Goal: Task Accomplishment & Management: Manage account settings

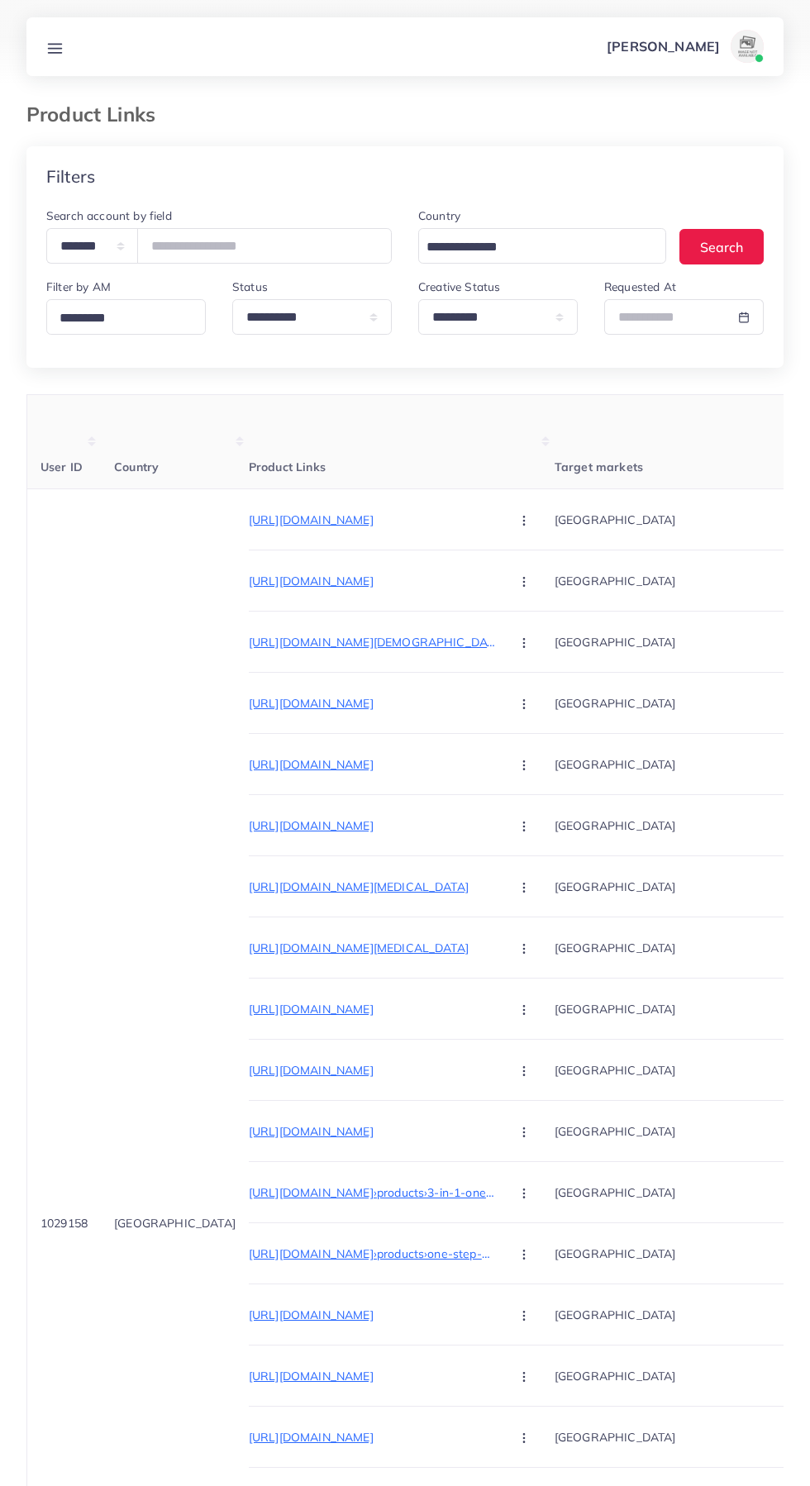
select select "*********"
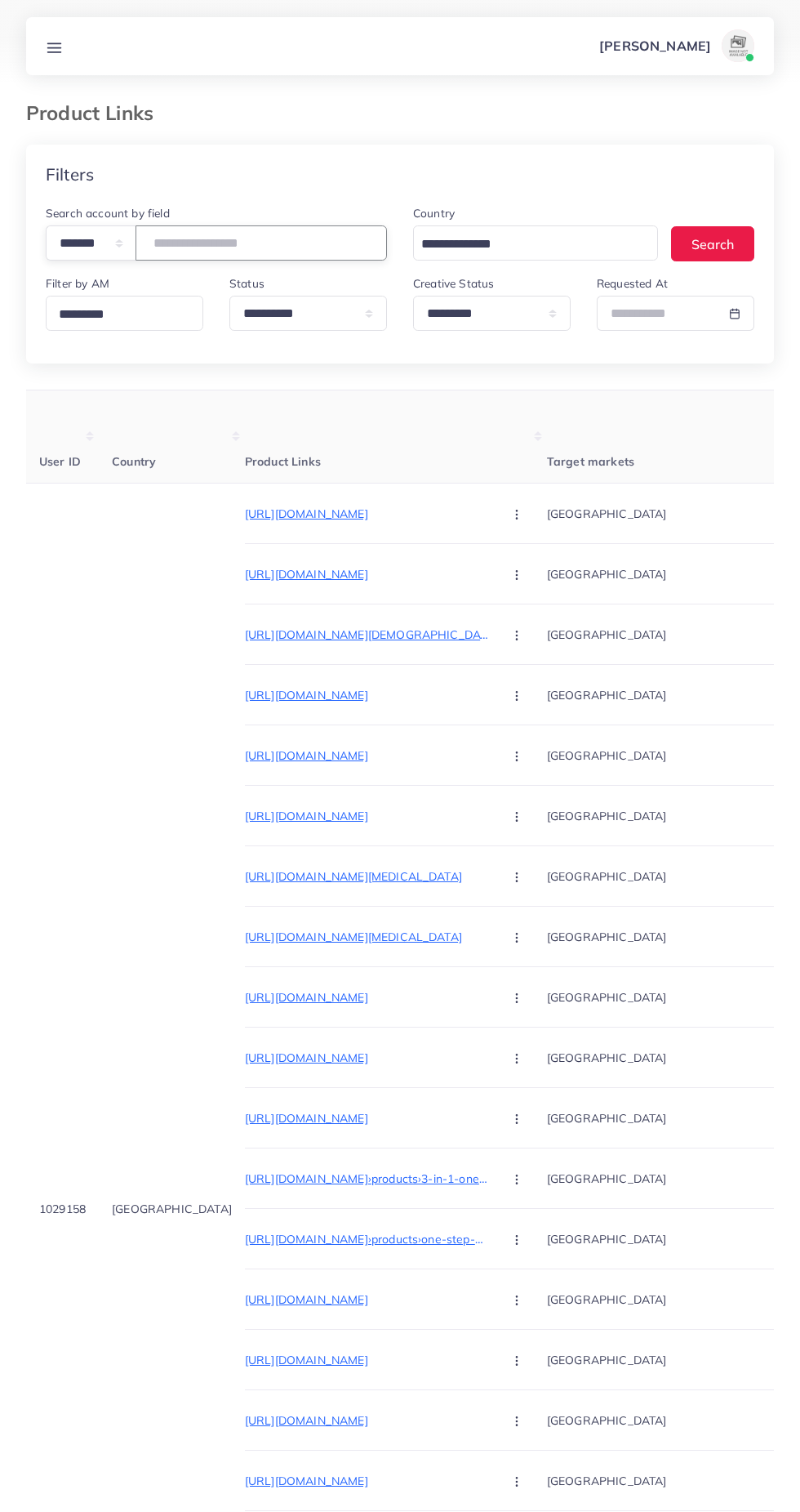
click at [256, 243] on input "number" at bounding box center [261, 243] width 252 height 36
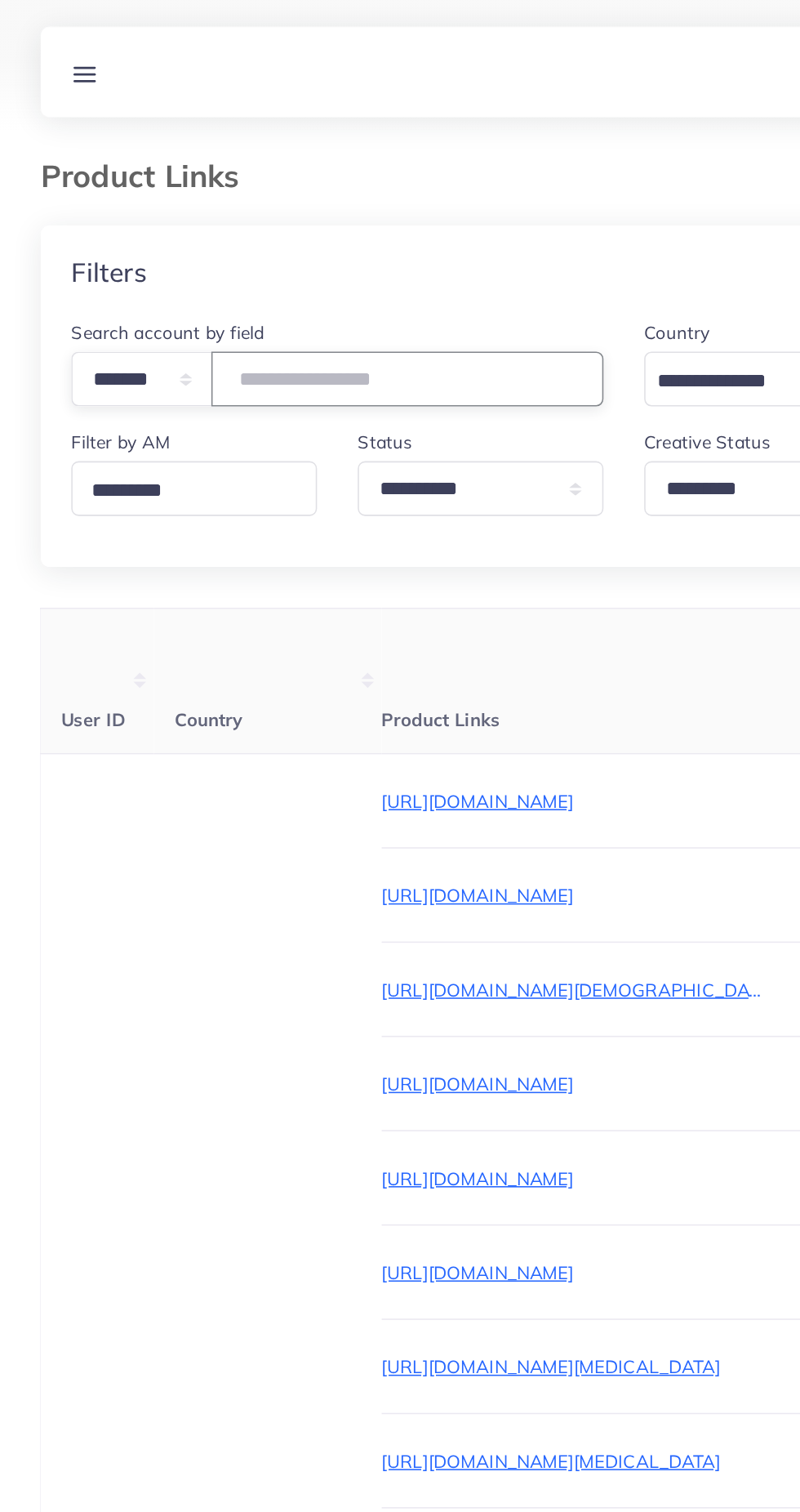
click at [257, 249] on input "number" at bounding box center [261, 243] width 252 height 36
paste input "*******"
type input "*******"
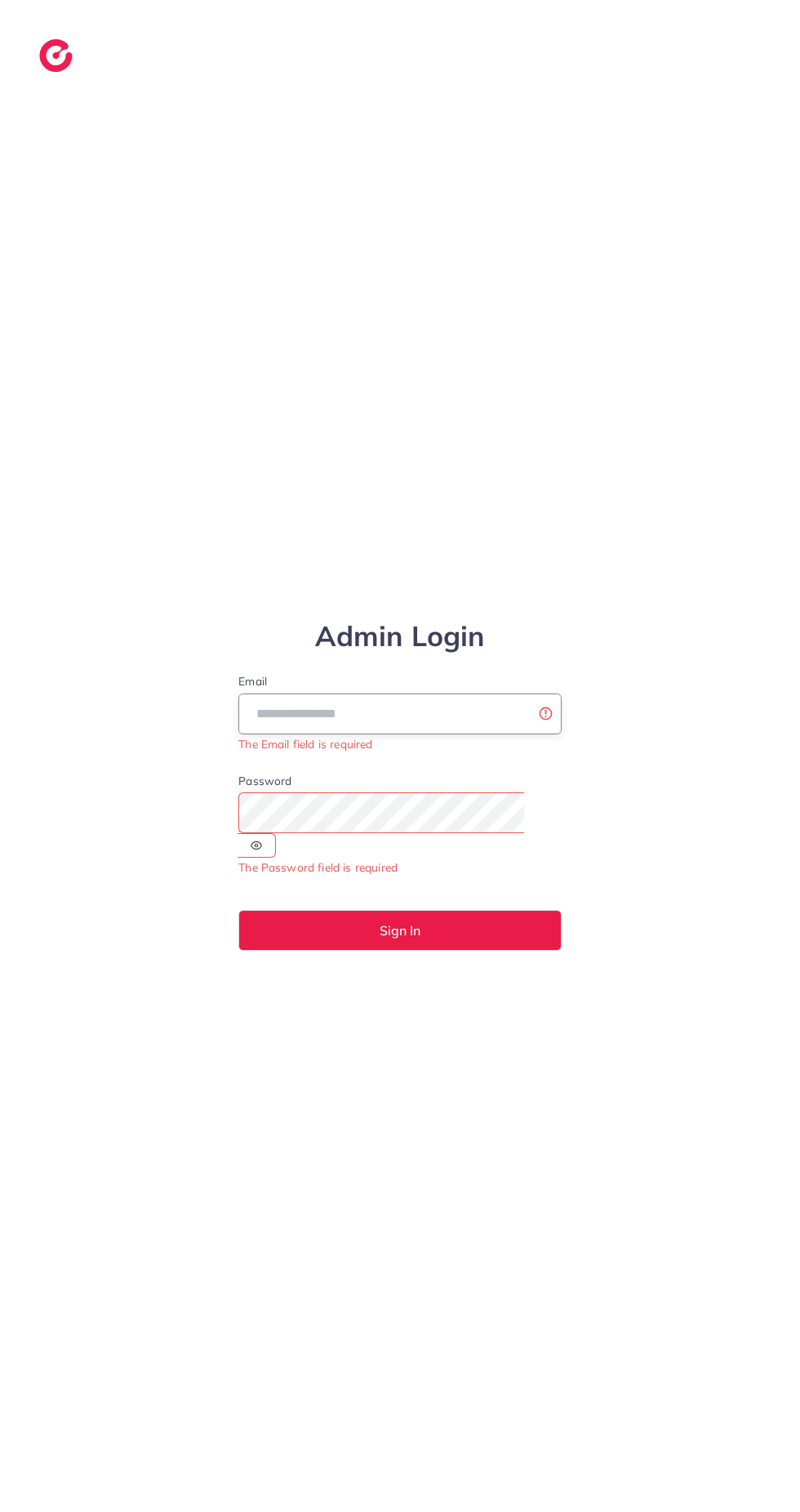
click at [465, 734] on input "Email" at bounding box center [399, 714] width 323 height 41
type input "**********"
click at [238, 910] on button "Sign In" at bounding box center [399, 930] width 323 height 41
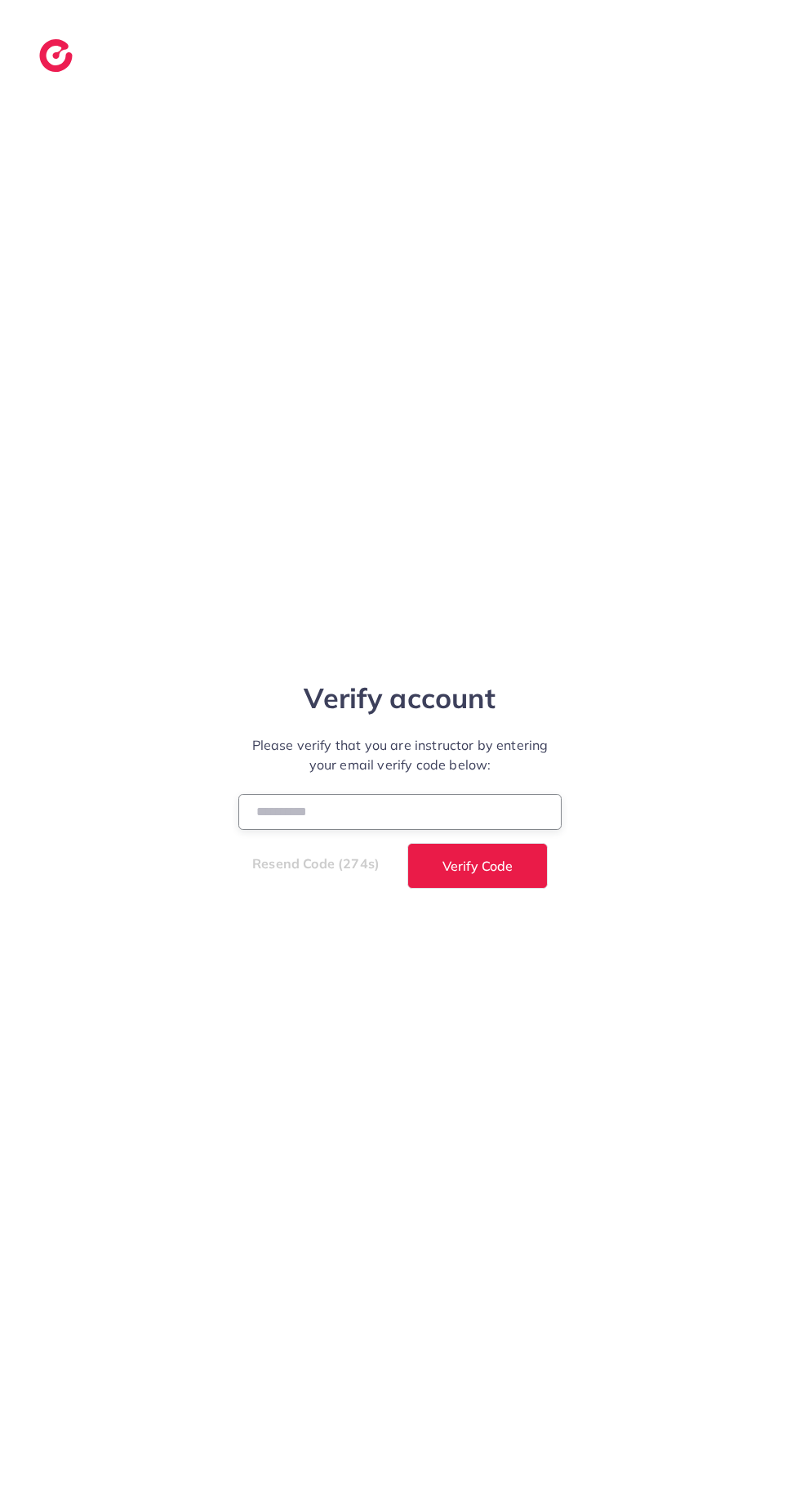
click at [398, 829] on input "number" at bounding box center [399, 811] width 323 height 36
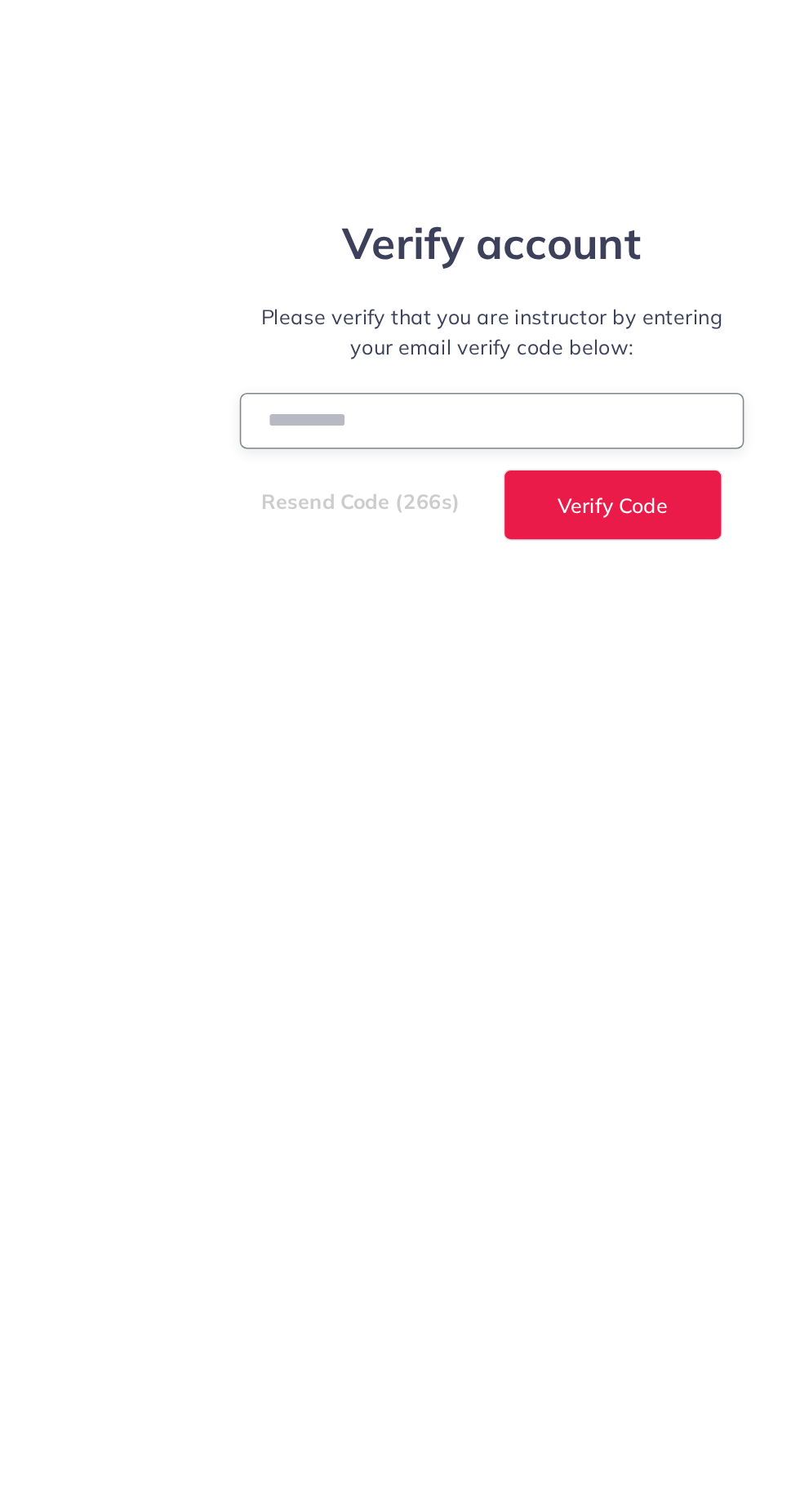
scroll to position [9, 0]
type input "******"
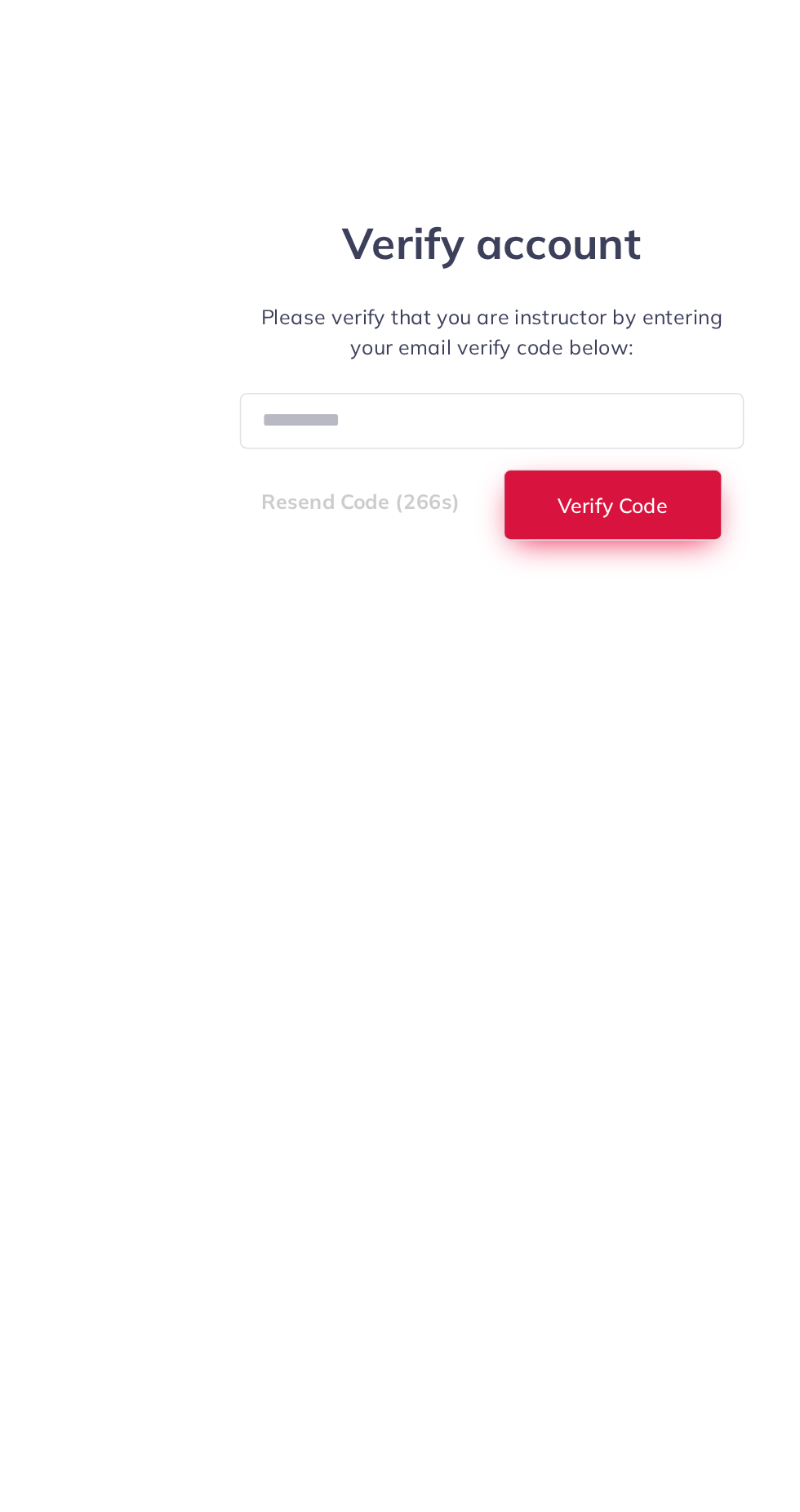
click at [517, 888] on button "Verify Code" at bounding box center [477, 866] width 140 height 45
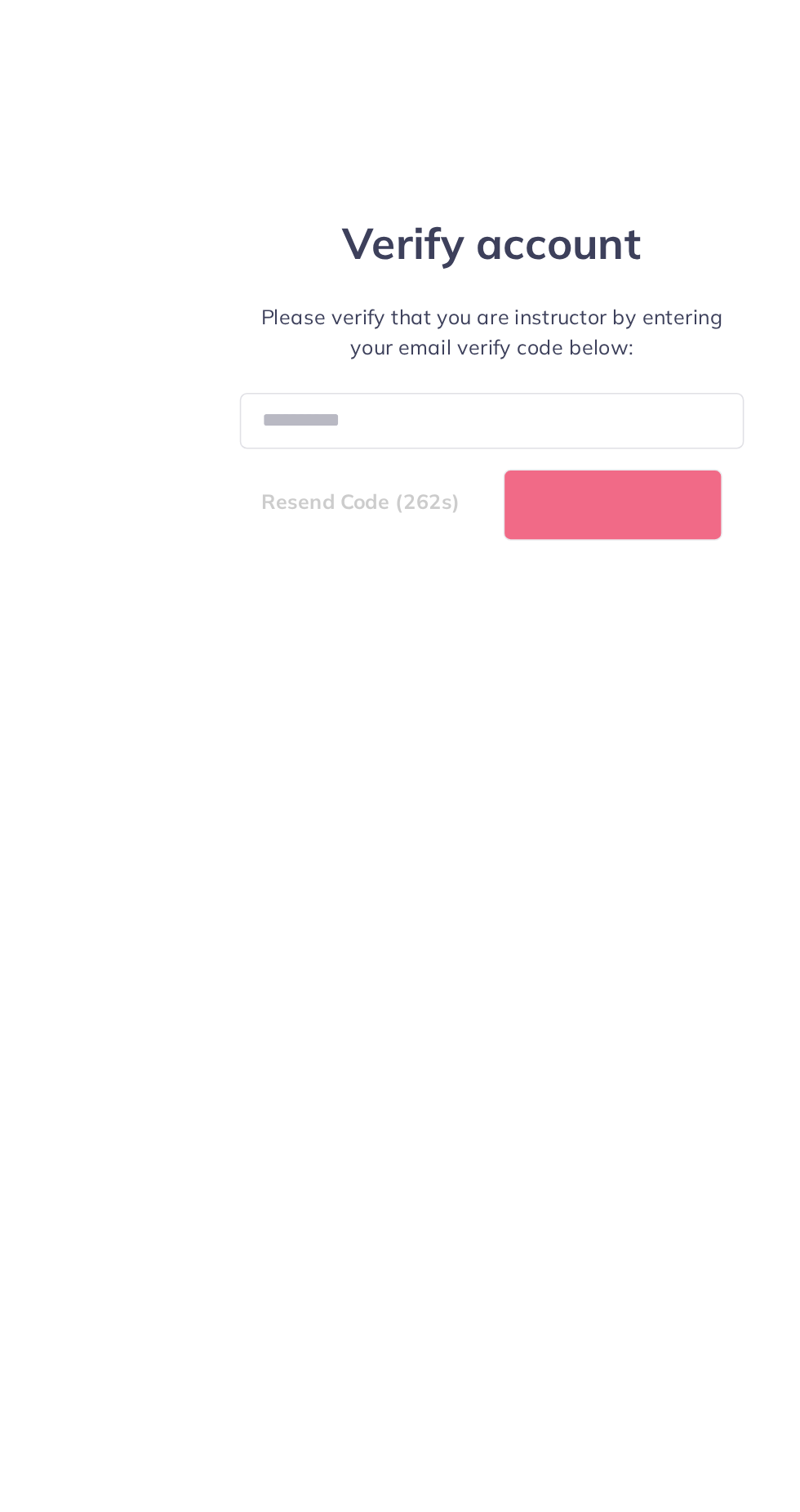
select select "*"
select select "****"
select select "*"
select select "****"
select select "*"
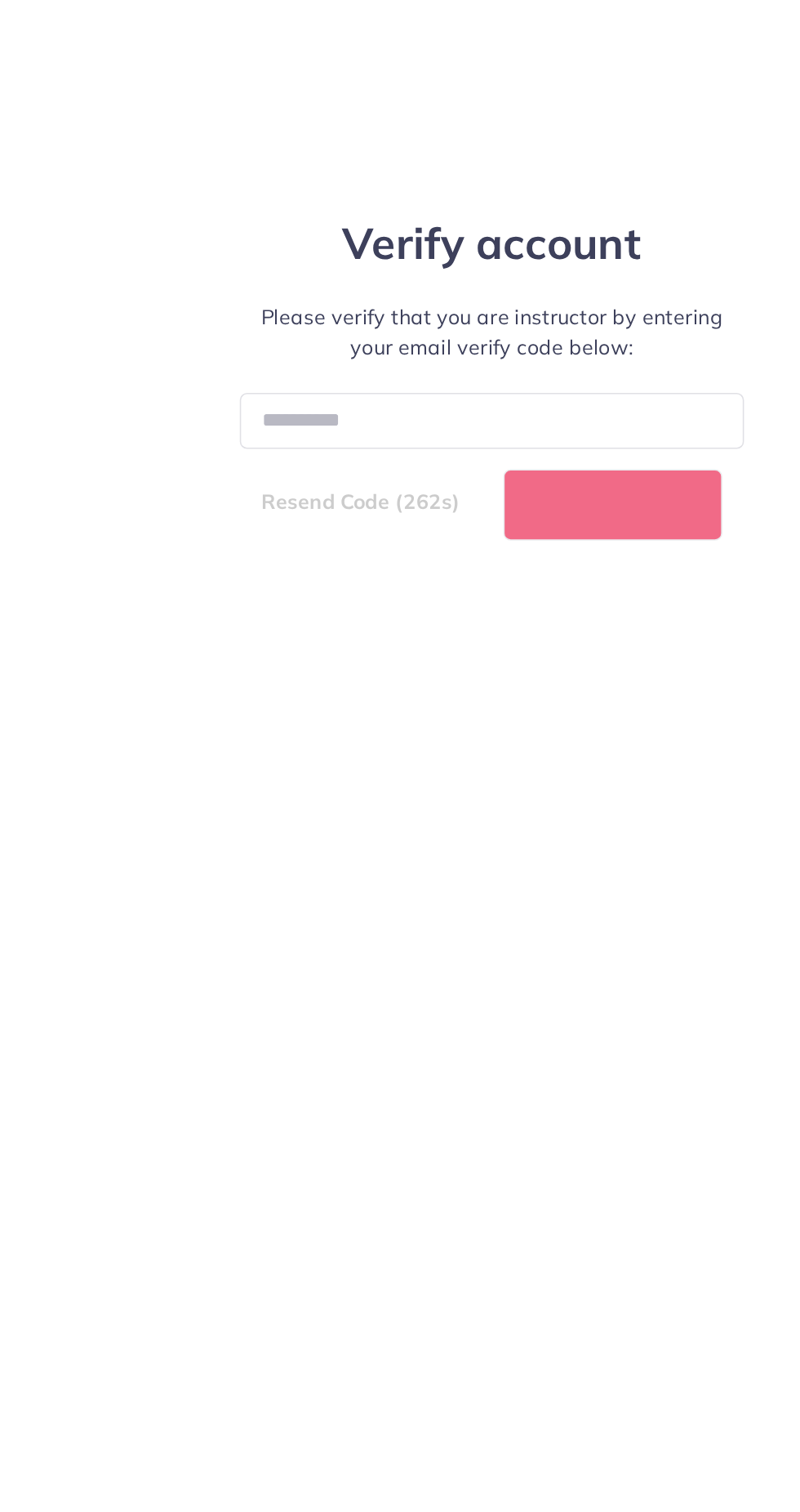
select select "****"
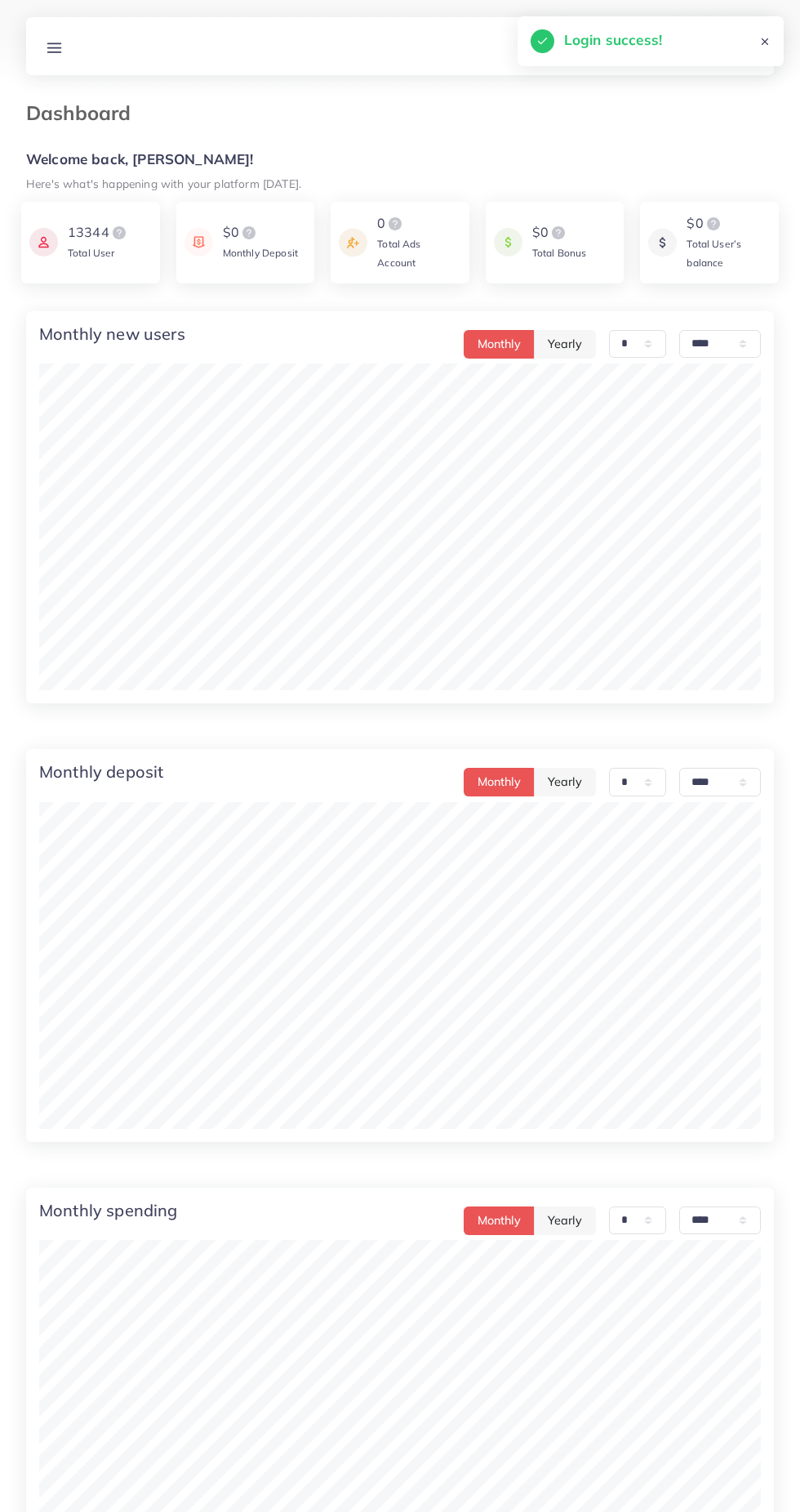
click at [53, 51] on line at bounding box center [54, 51] width 13 height 0
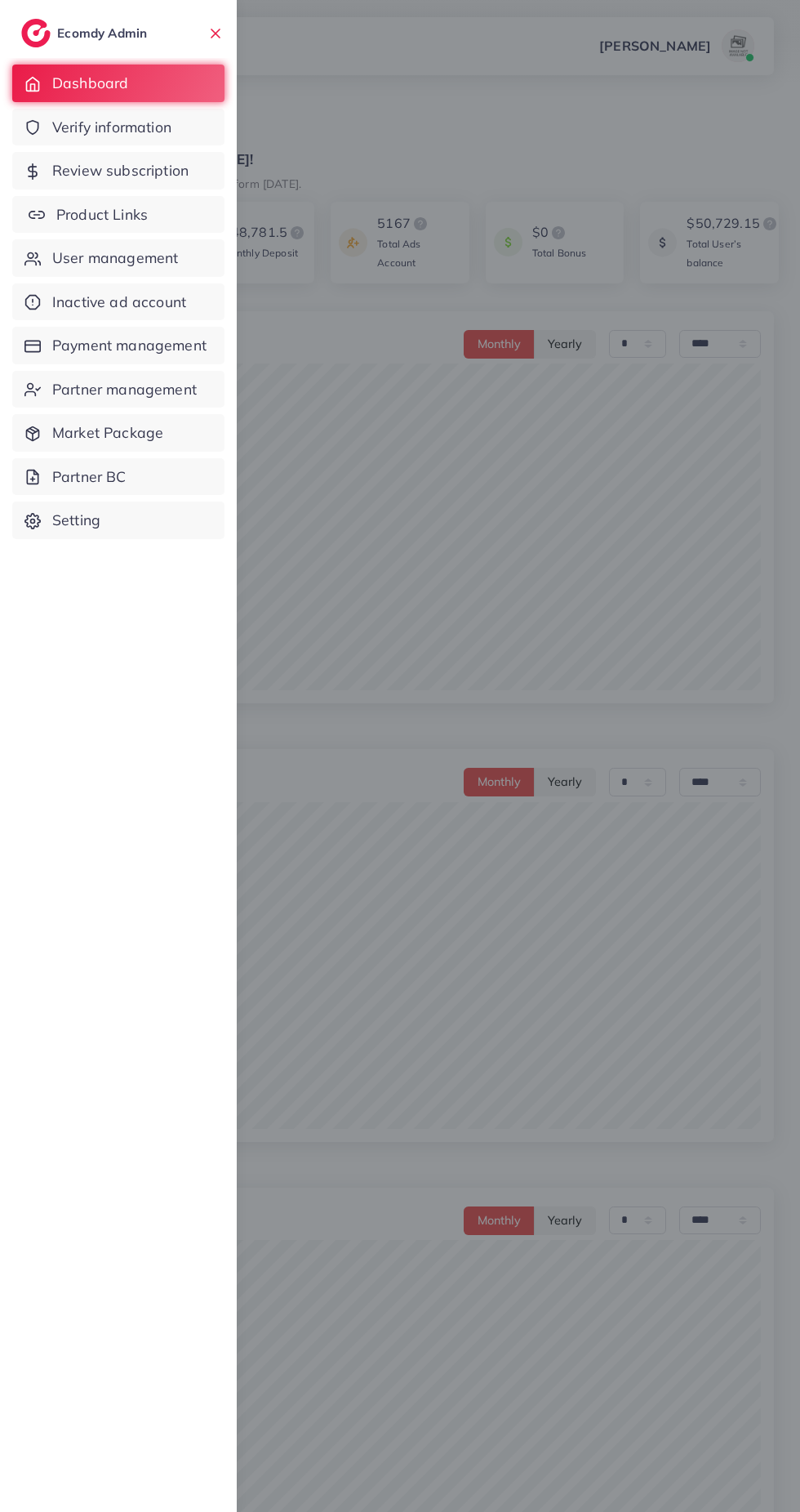
click at [169, 218] on link "Product Links" at bounding box center [118, 214] width 212 height 38
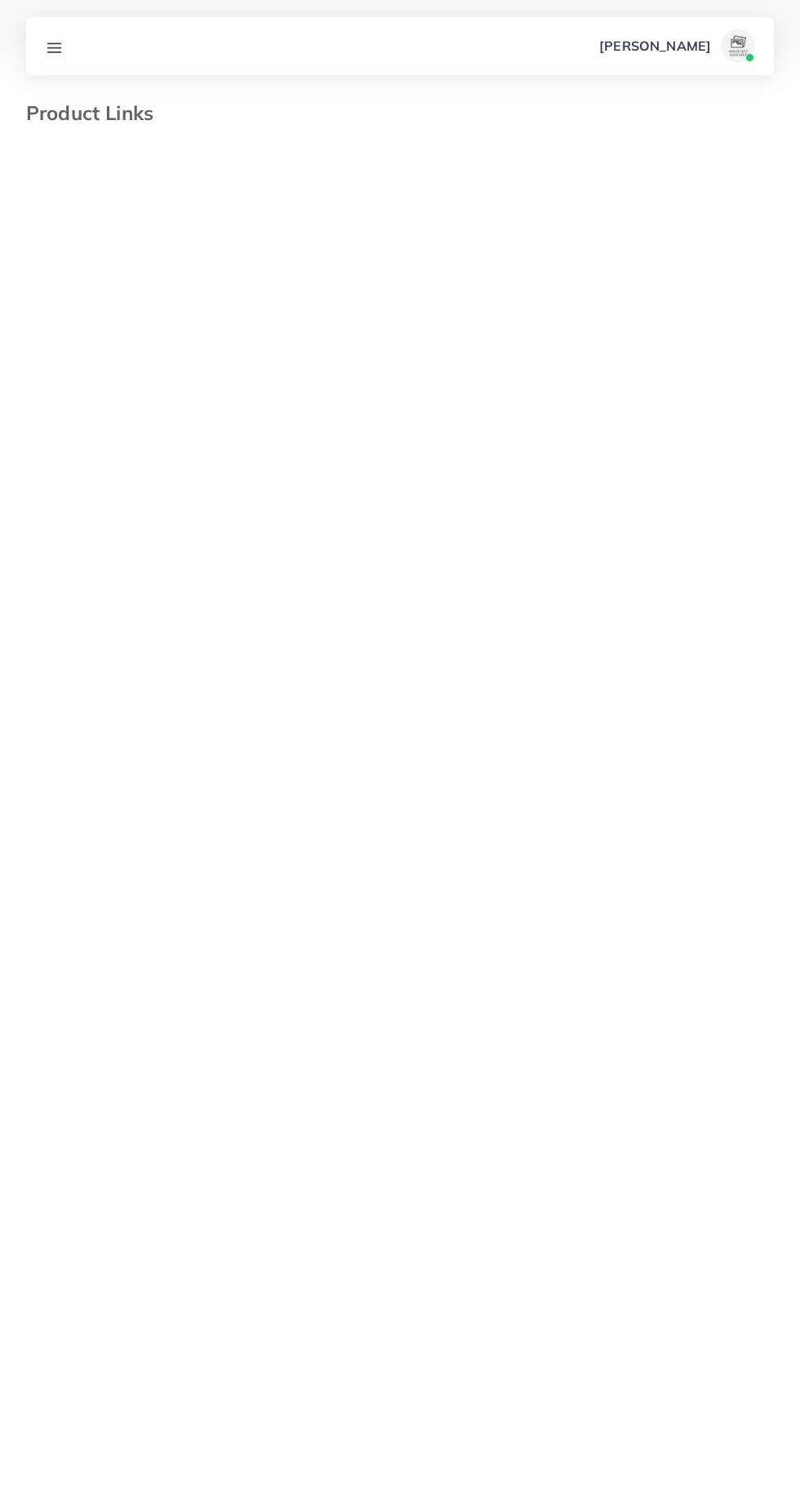
select select "*********"
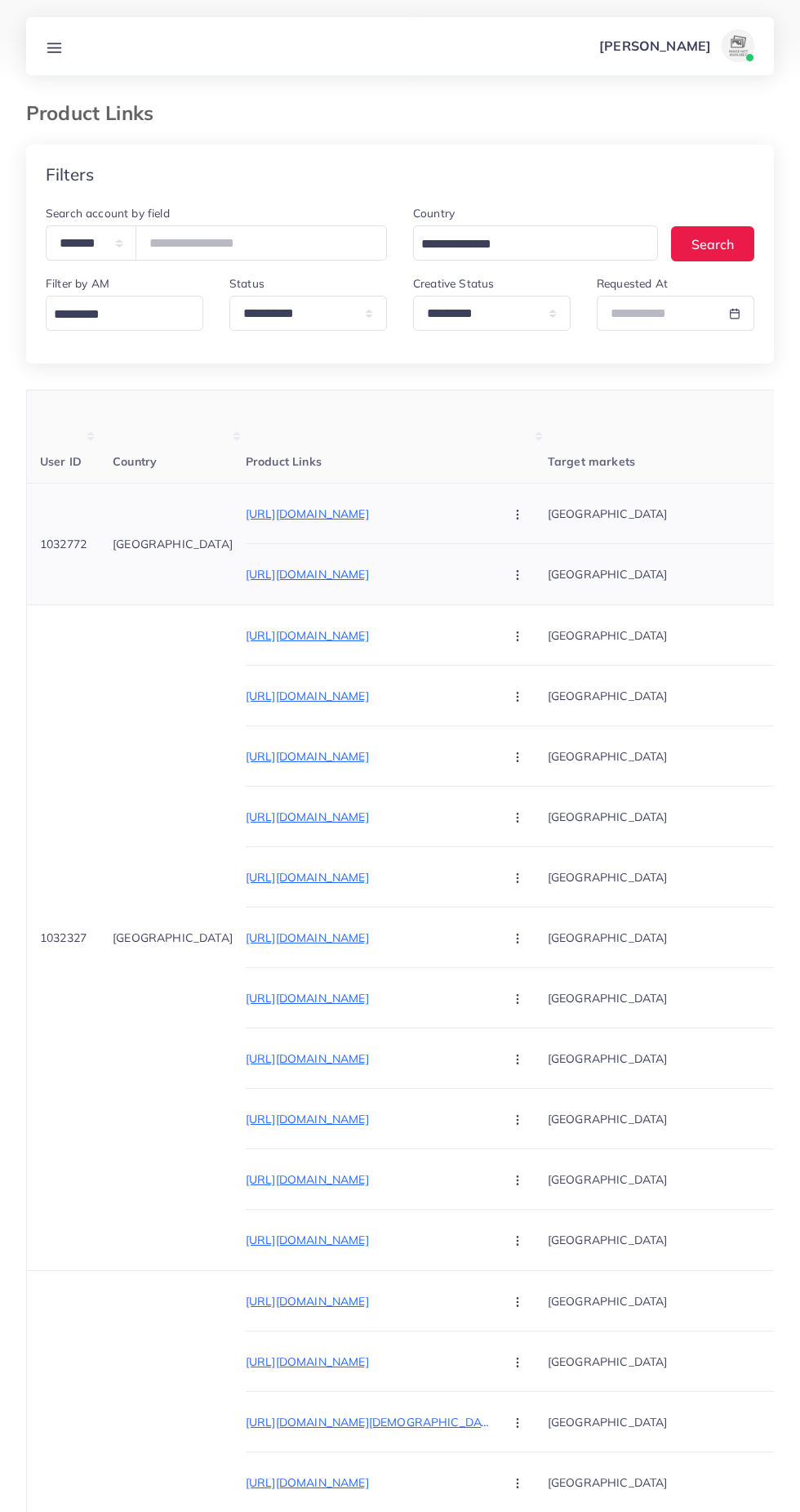
click at [316, 505] on p "https://vt.tiktok.com/ZSDLMV4pq/" at bounding box center [368, 514] width 245 height 20
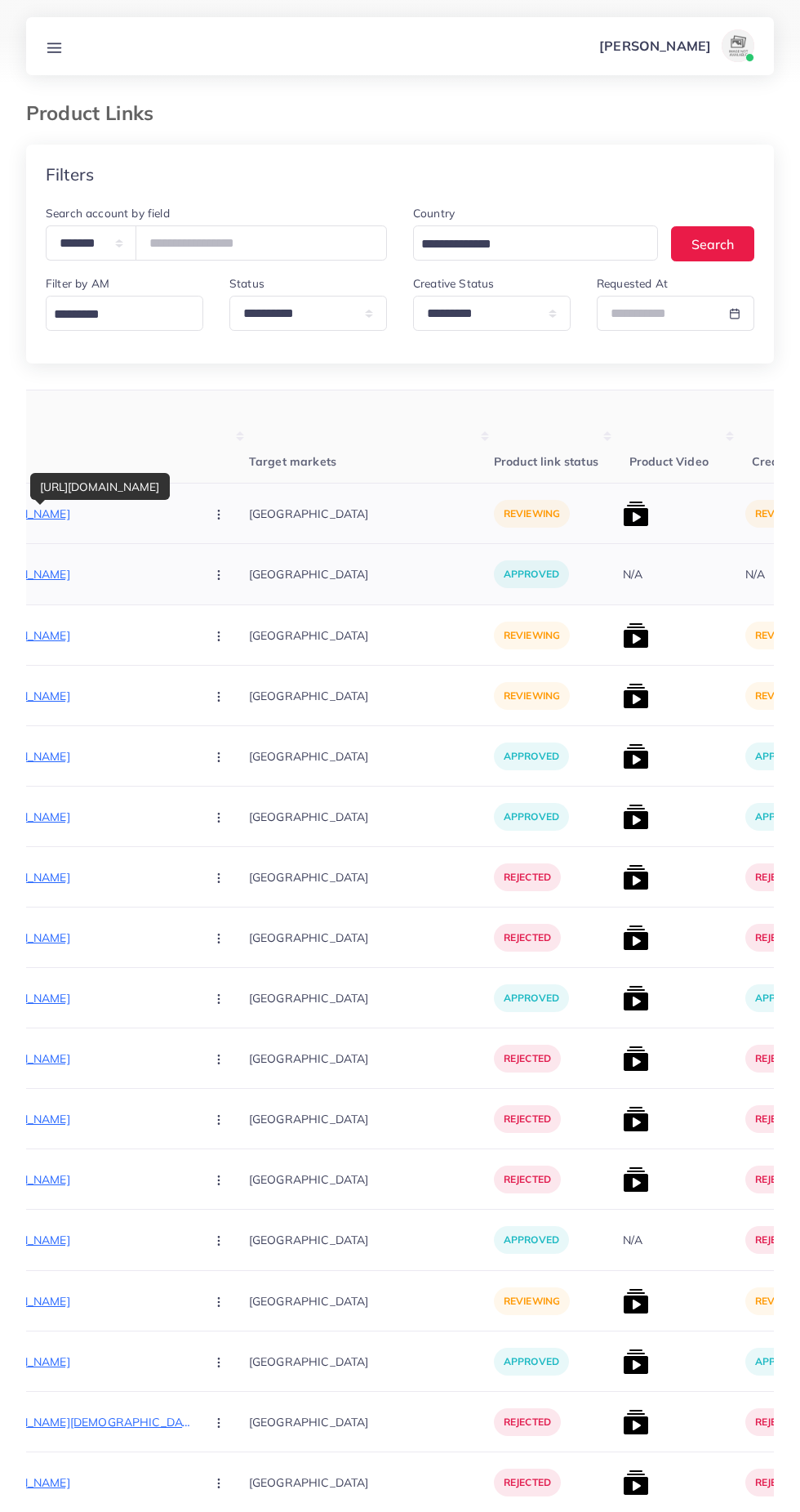
scroll to position [0, 368]
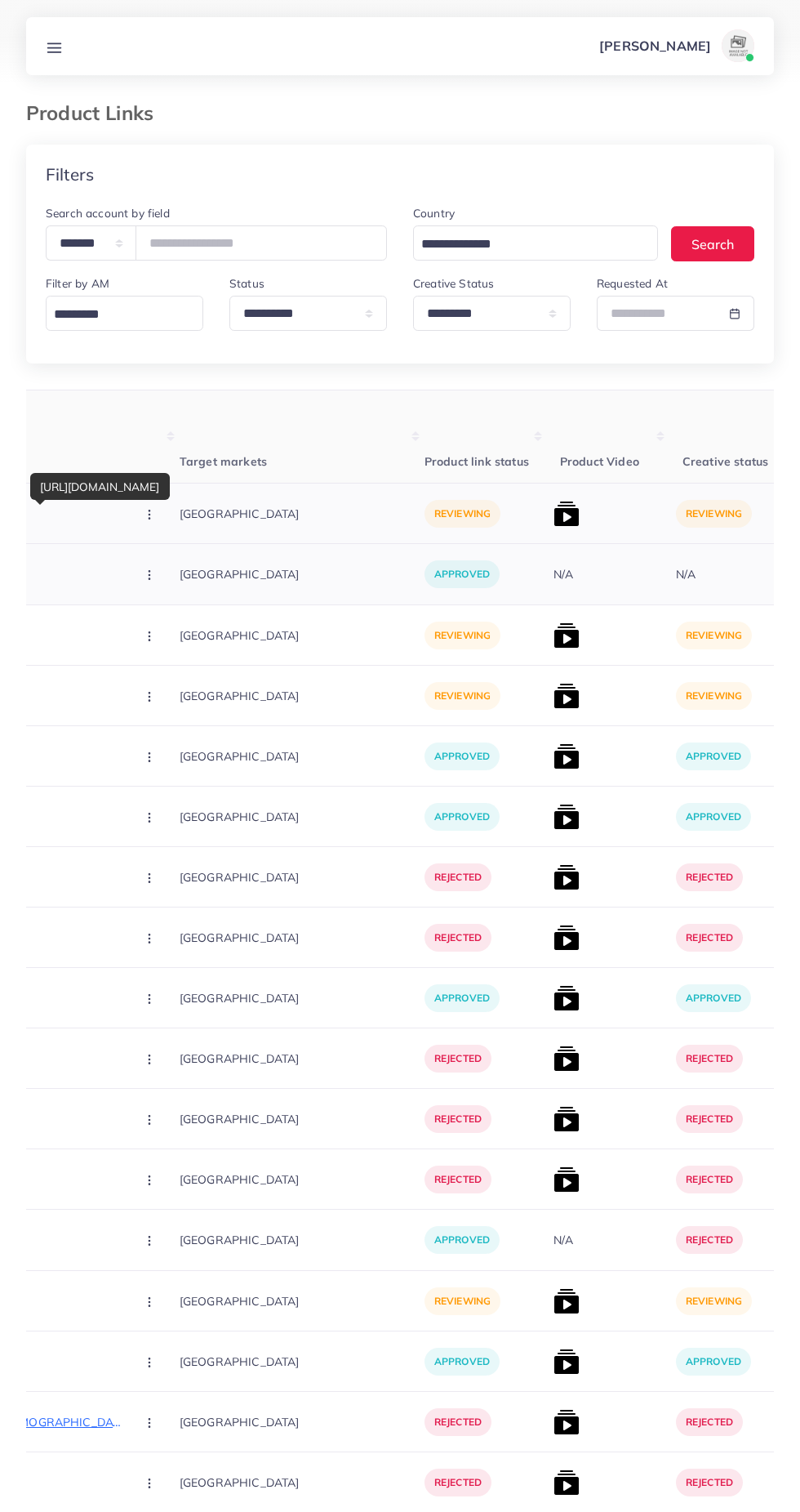
click at [553, 520] on img at bounding box center [566, 514] width 26 height 26
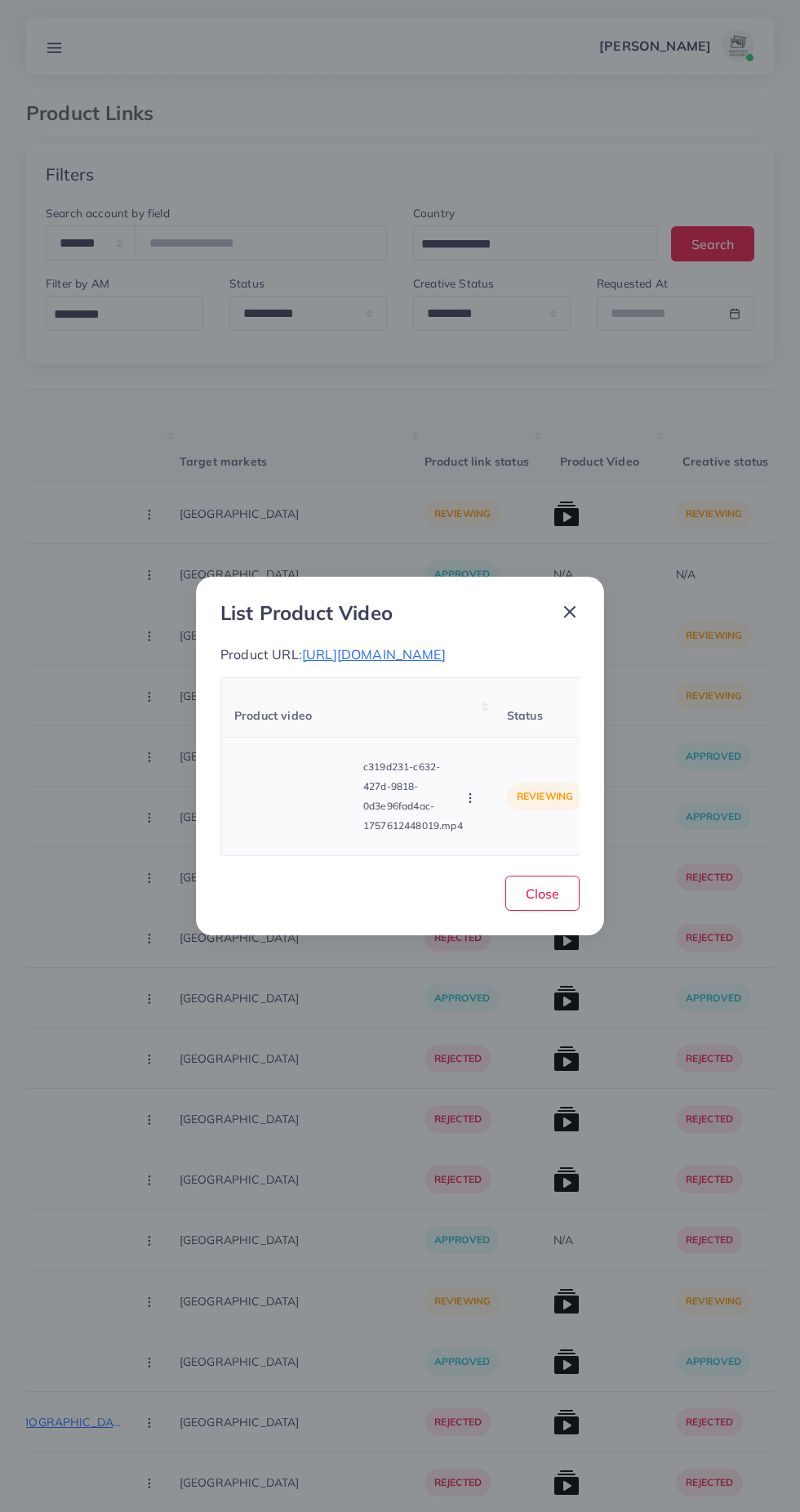
click at [302, 803] on video at bounding box center [295, 797] width 122 height 73
click at [297, 822] on div at bounding box center [295, 797] width 122 height 73
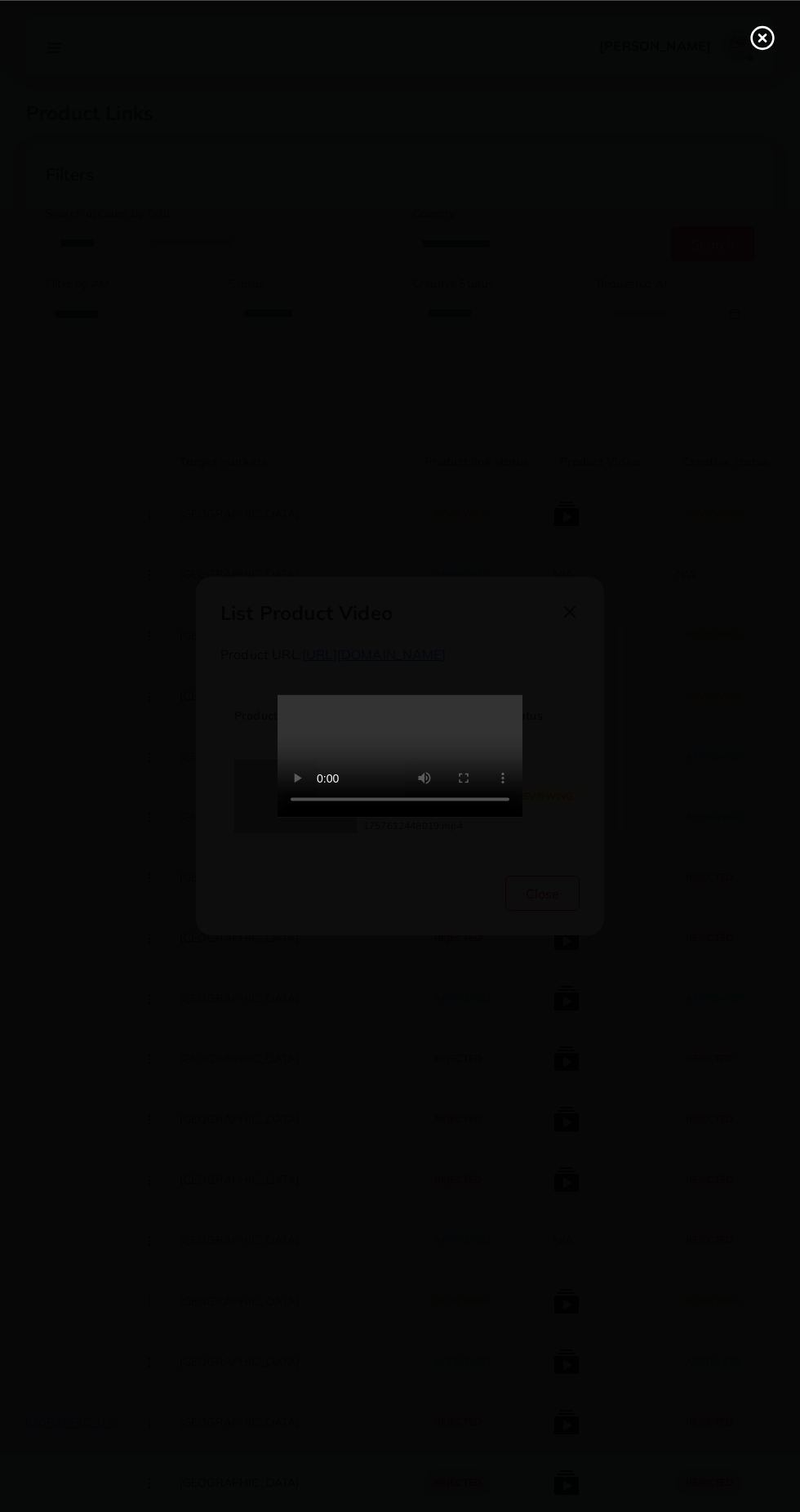
click at [762, 49] on icon at bounding box center [762, 38] width 26 height 26
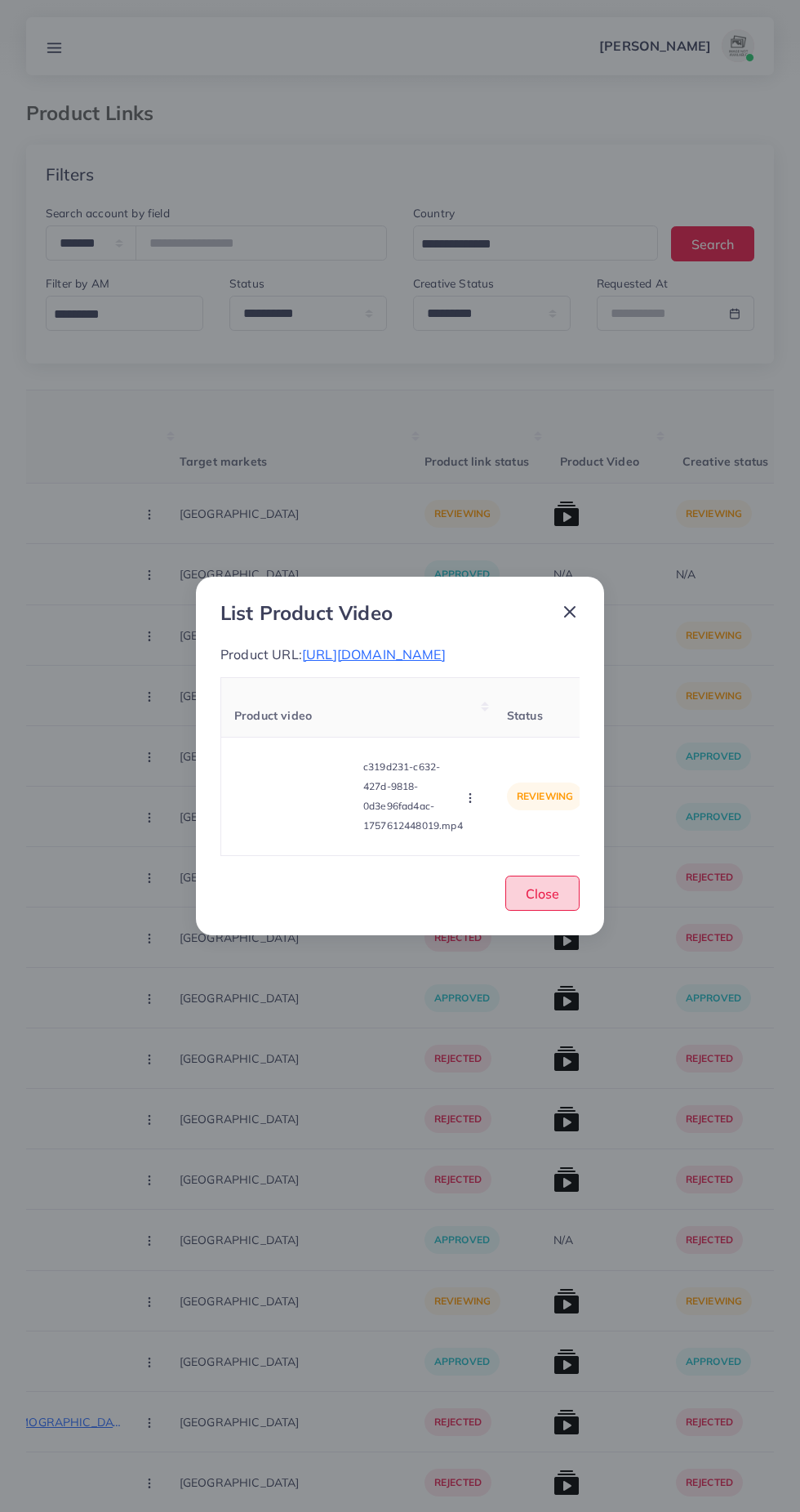
click at [529, 887] on span "Close" at bounding box center [542, 893] width 34 height 17
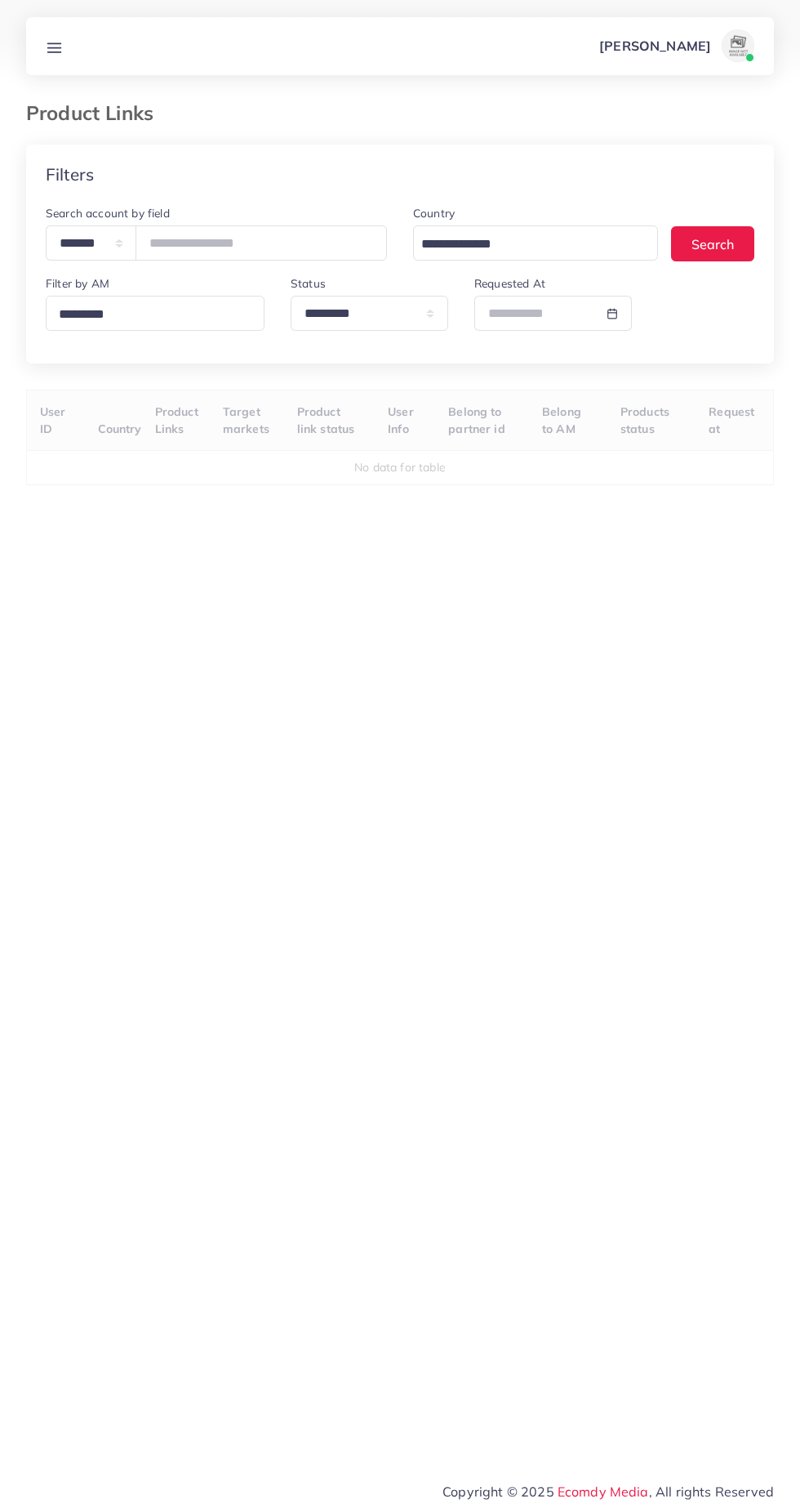
select select "*********"
select select
select select "*********"
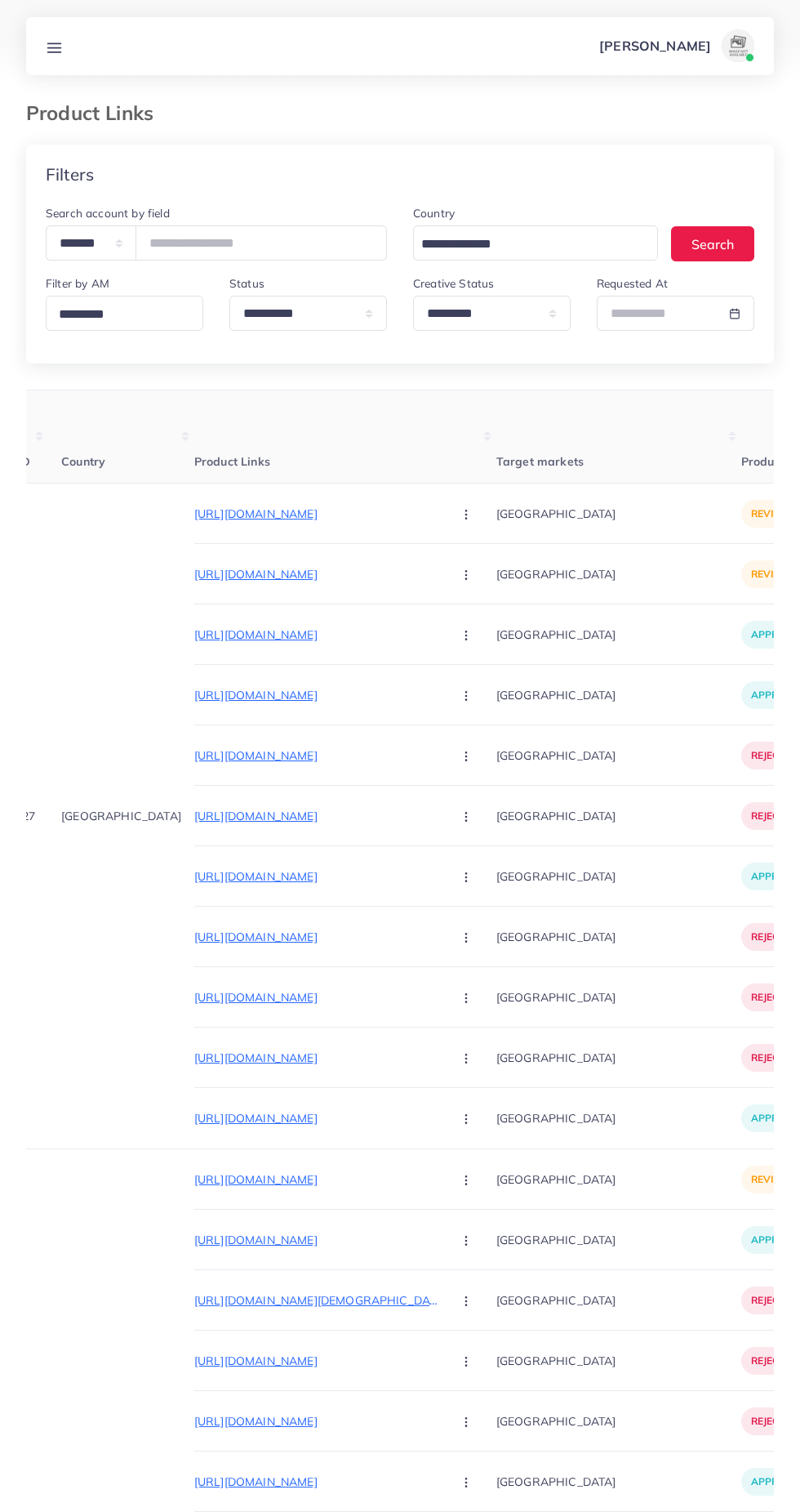
scroll to position [0, 51]
click at [330, 570] on p "[URL][DOMAIN_NAME]" at bounding box center [317, 574] width 245 height 20
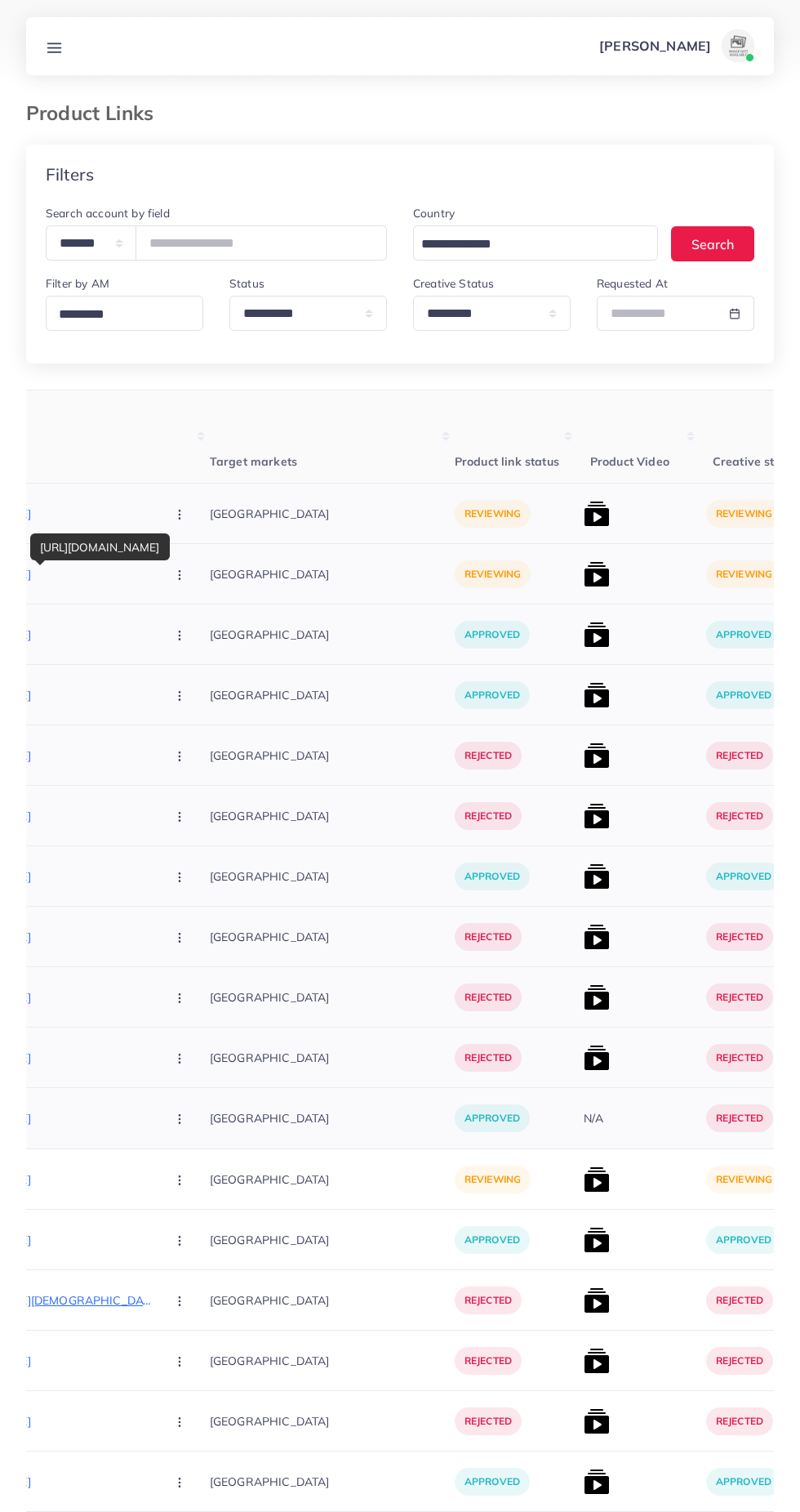
scroll to position [0, 337]
click at [585, 572] on img at bounding box center [598, 574] width 26 height 26
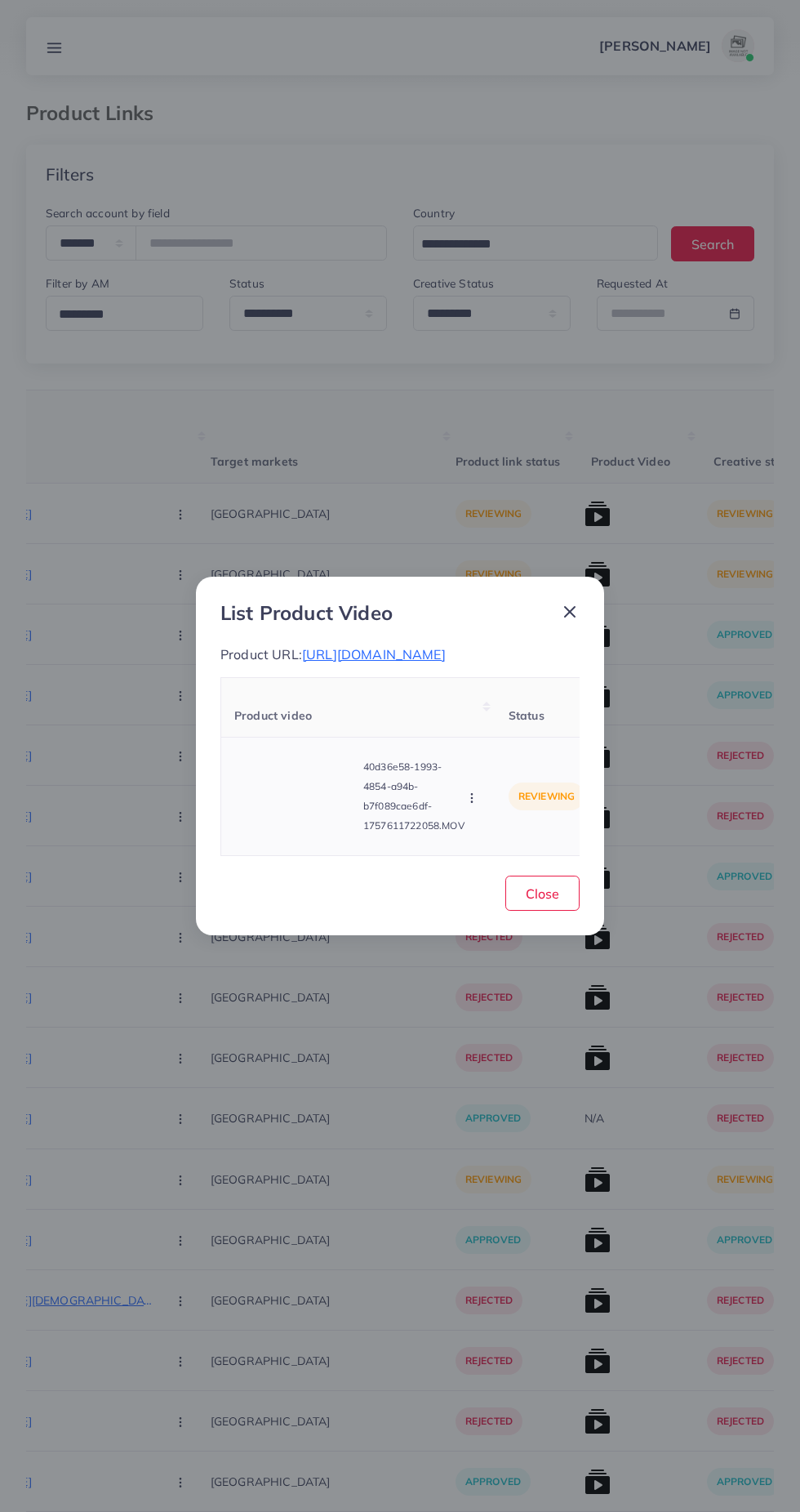
click at [299, 821] on video at bounding box center [295, 797] width 122 height 73
click at [331, 807] on div at bounding box center [295, 797] width 122 height 73
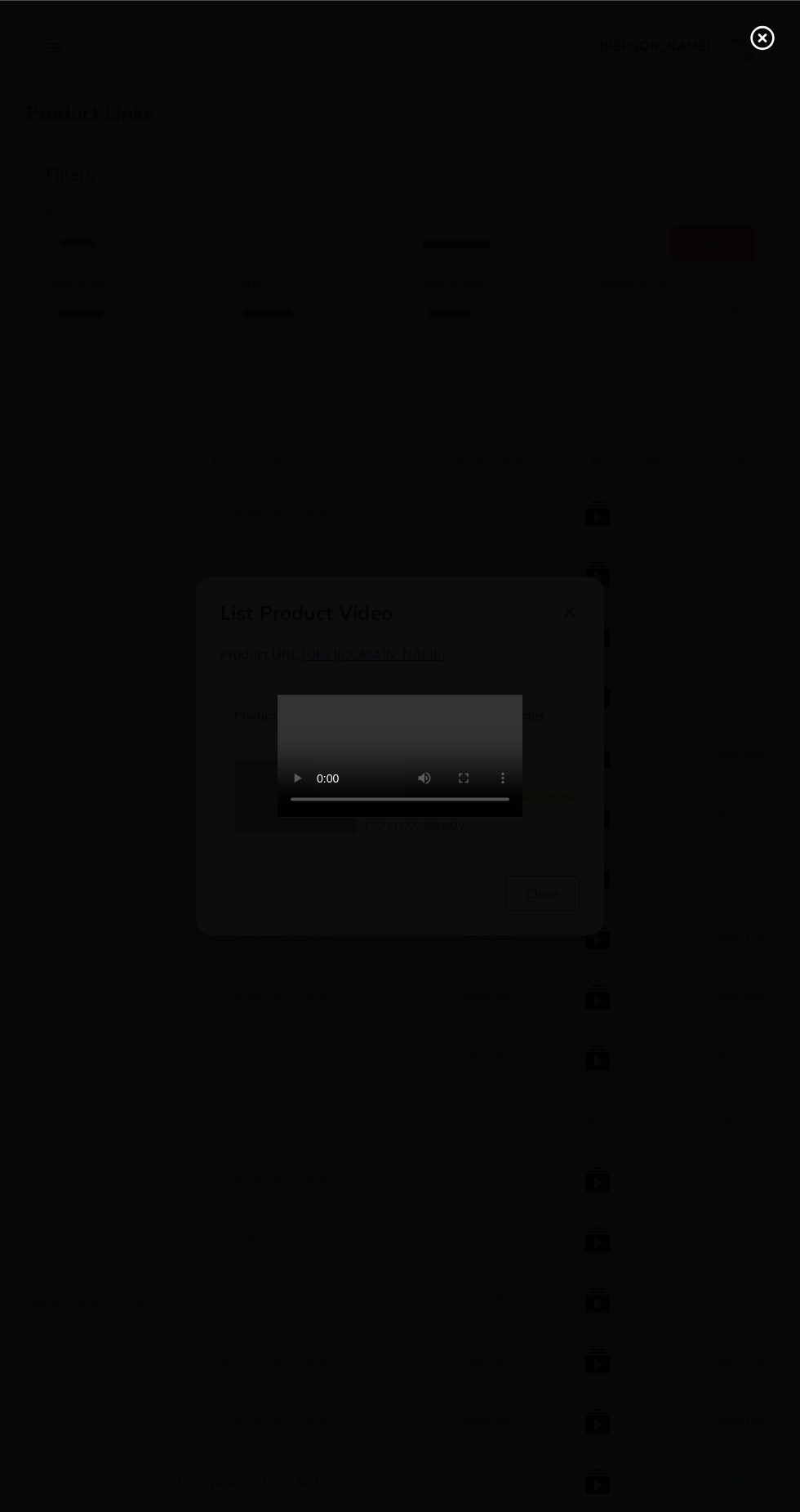
click at [761, 37] on line at bounding box center [762, 38] width 7 height 7
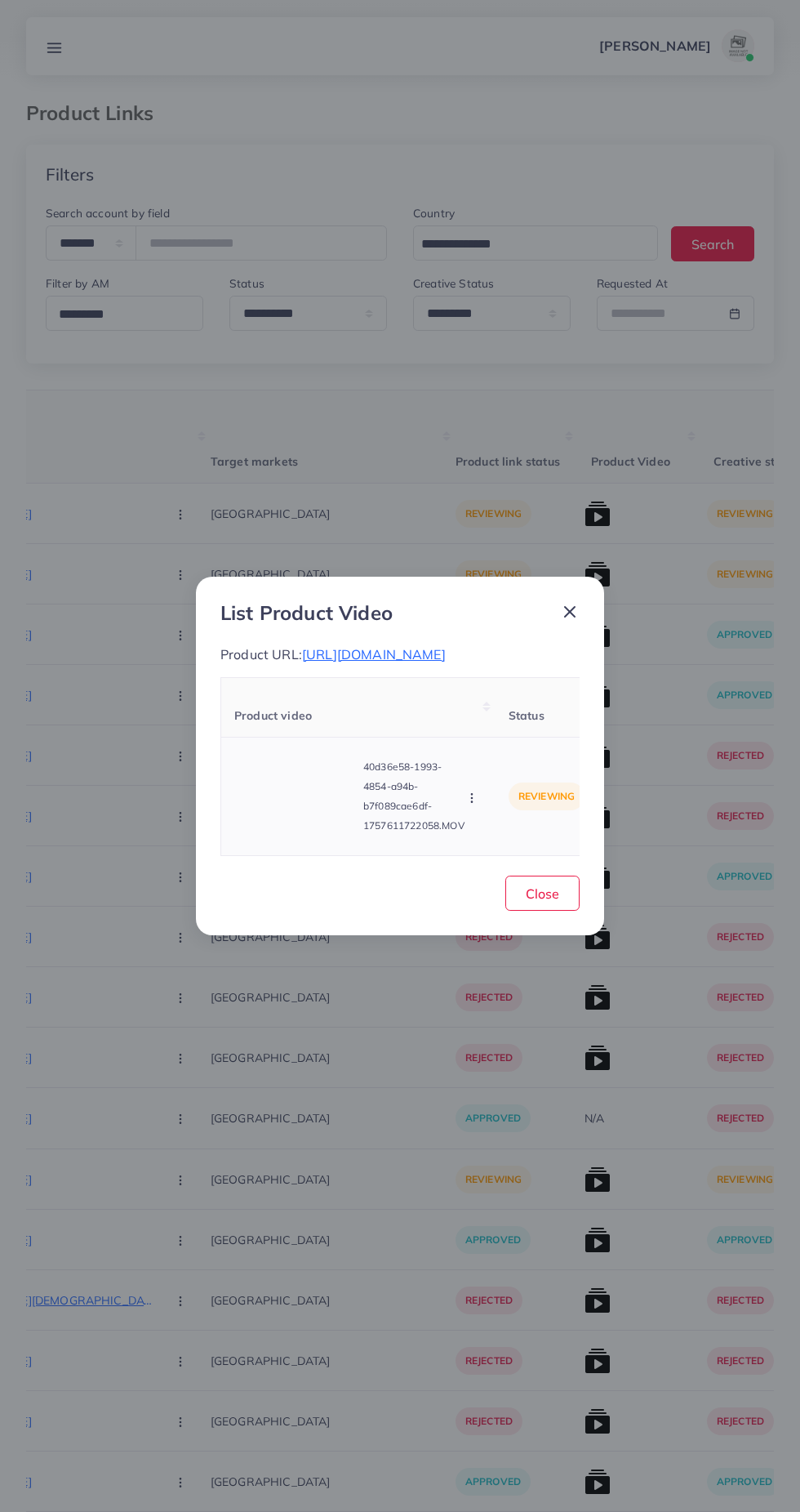
click at [472, 802] on circle "button" at bounding box center [471, 801] width 1 height 1
click at [504, 776] on link "Reject" at bounding box center [508, 758] width 129 height 36
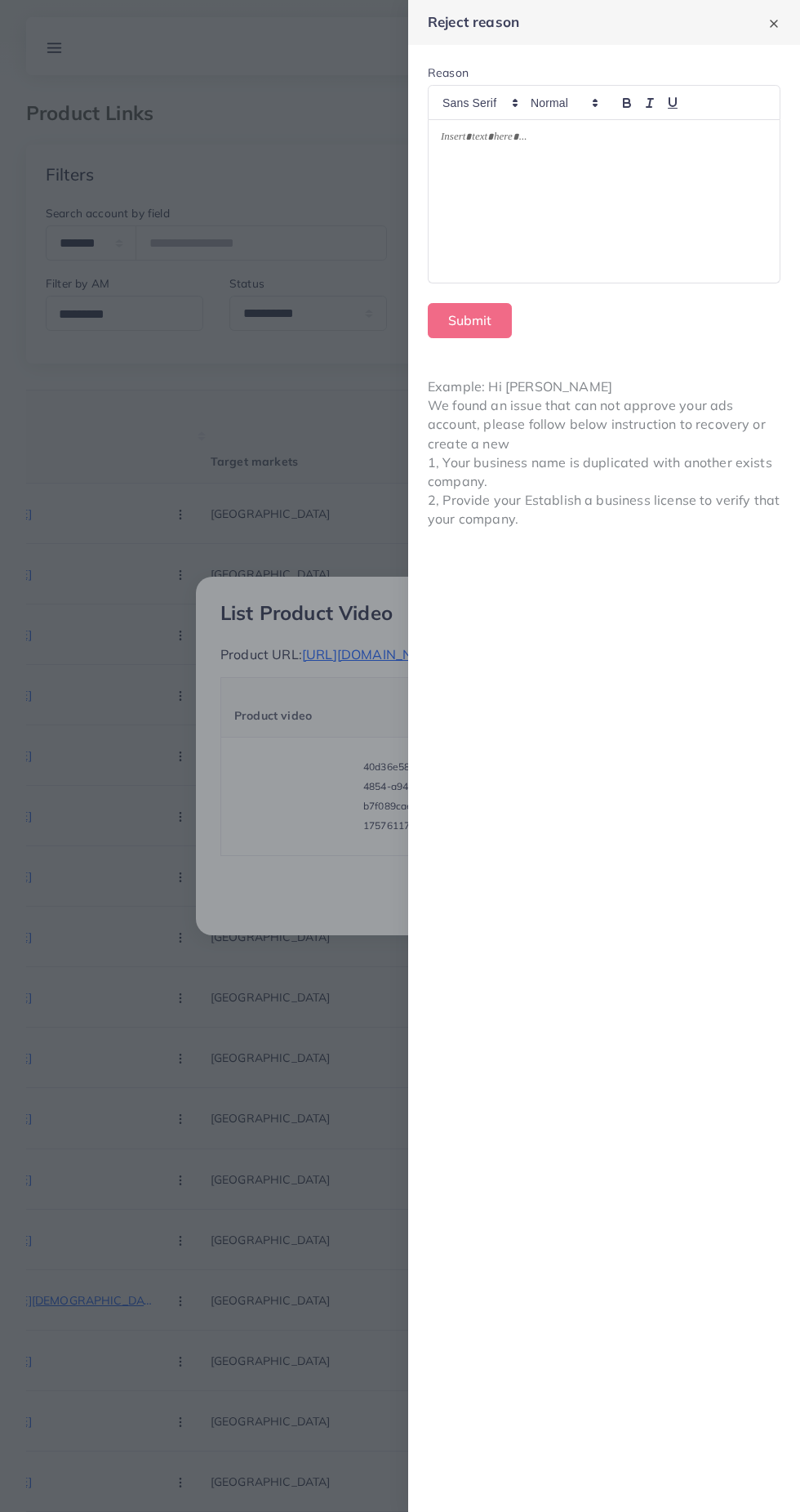
click at [584, 229] on div at bounding box center [603, 202] width 351 height 162
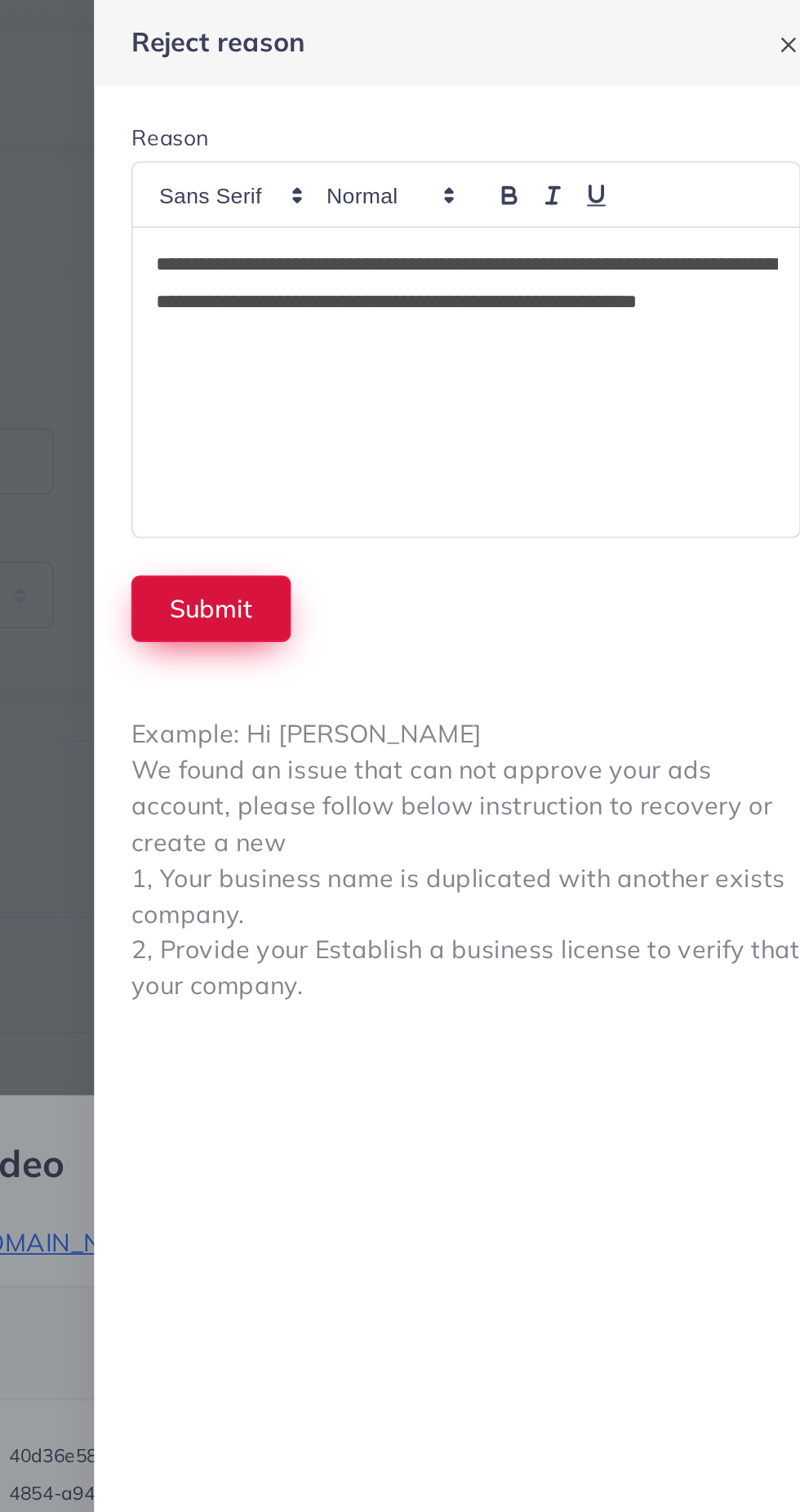
click at [476, 325] on button "Submit" at bounding box center [469, 321] width 84 height 36
click at [464, 327] on button "Submit" at bounding box center [469, 321] width 84 height 36
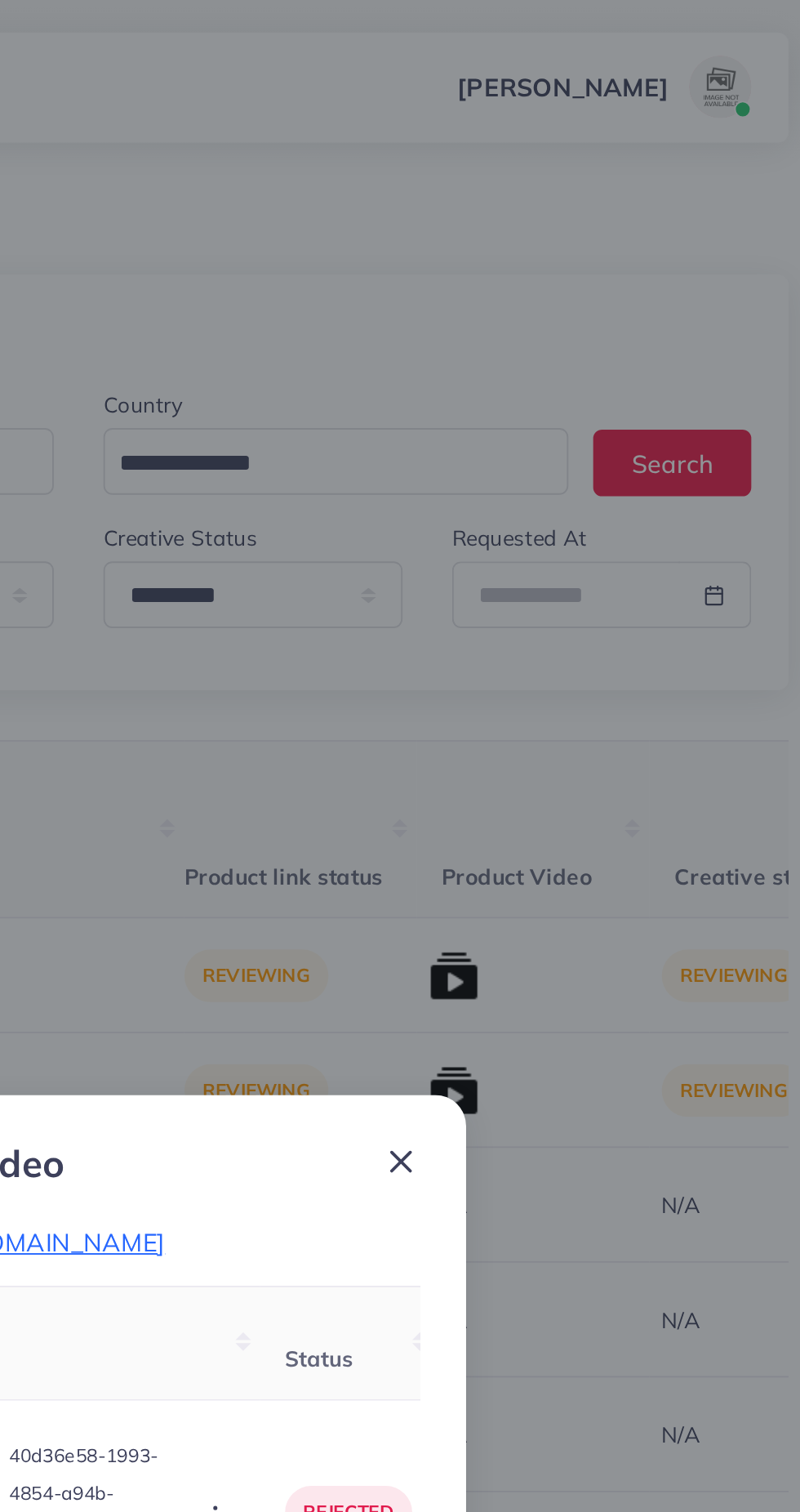
click at [573, 607] on line at bounding box center [570, 612] width 10 height 10
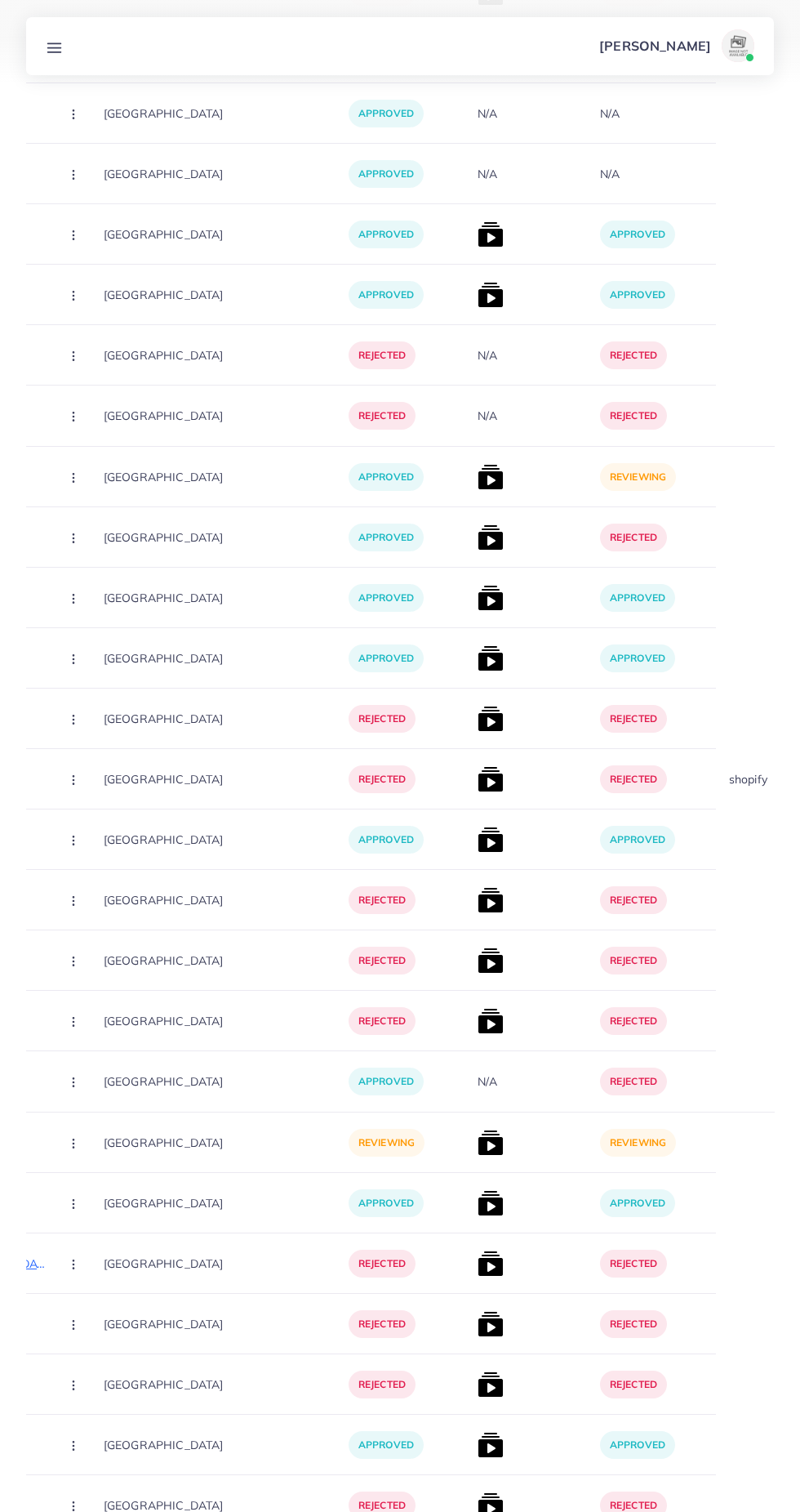
scroll to position [0, 455]
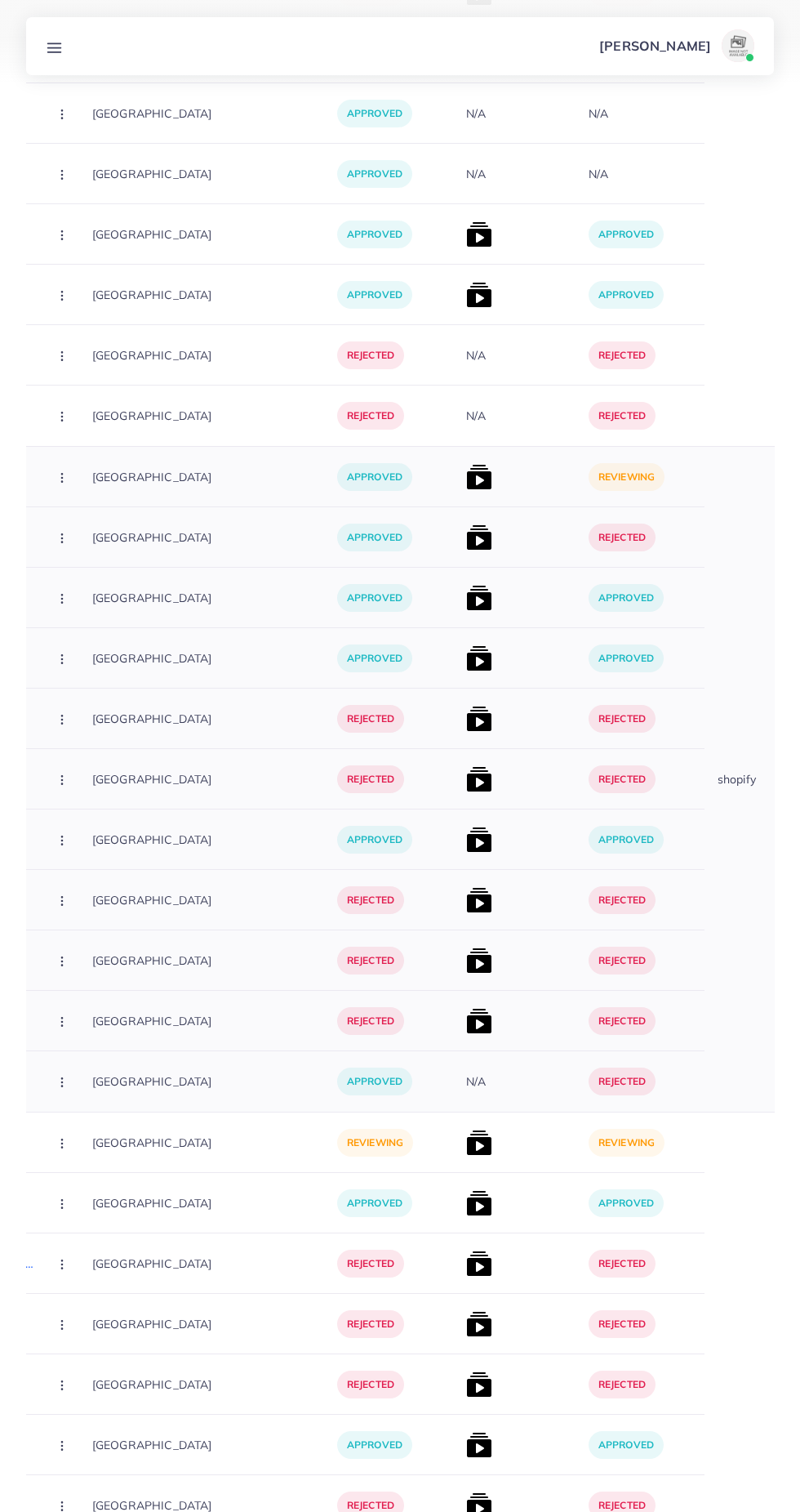
click at [466, 483] on img at bounding box center [479, 477] width 26 height 26
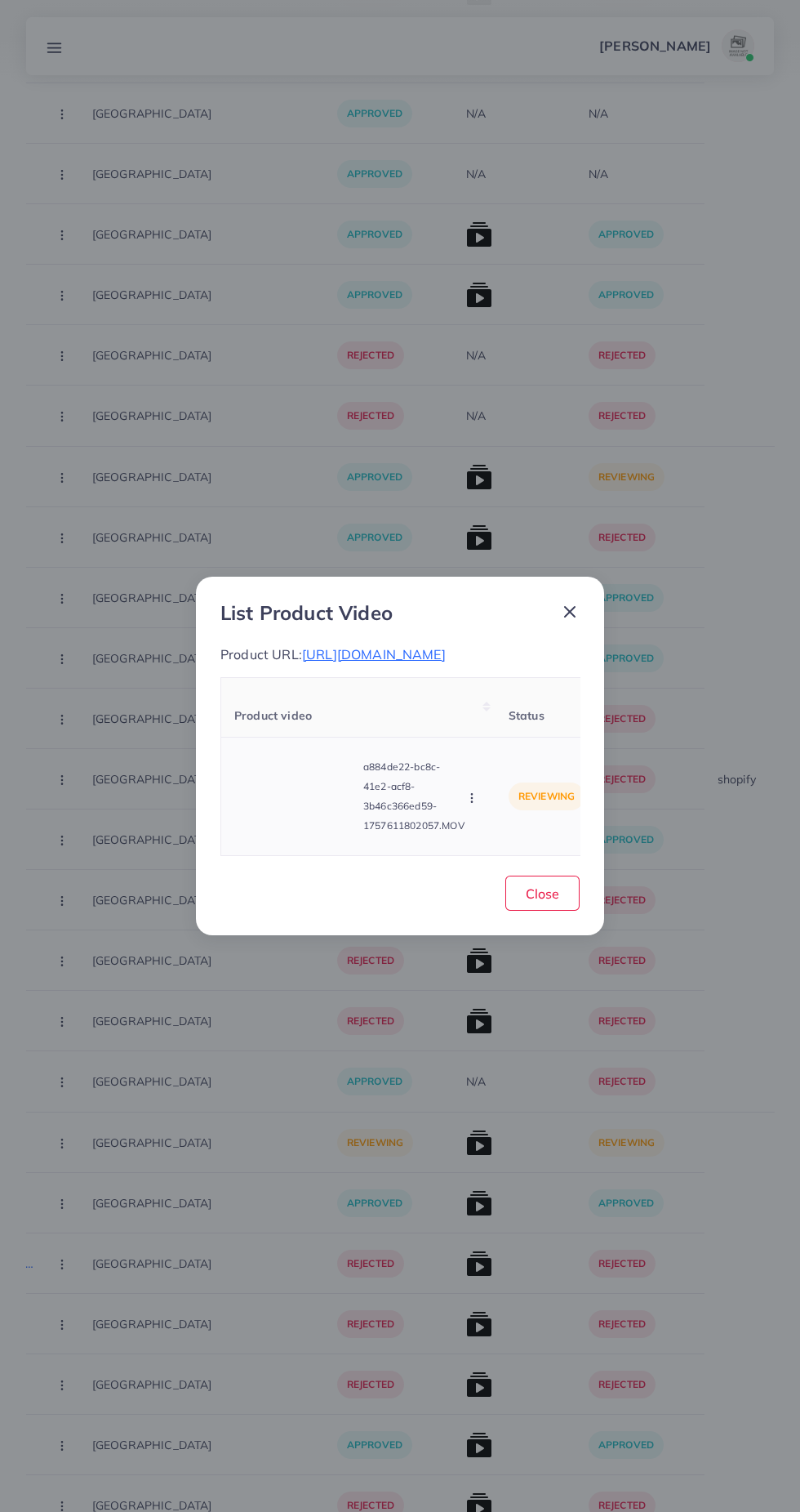
click at [294, 809] on video at bounding box center [295, 797] width 122 height 73
click at [290, 830] on div at bounding box center [295, 797] width 122 height 73
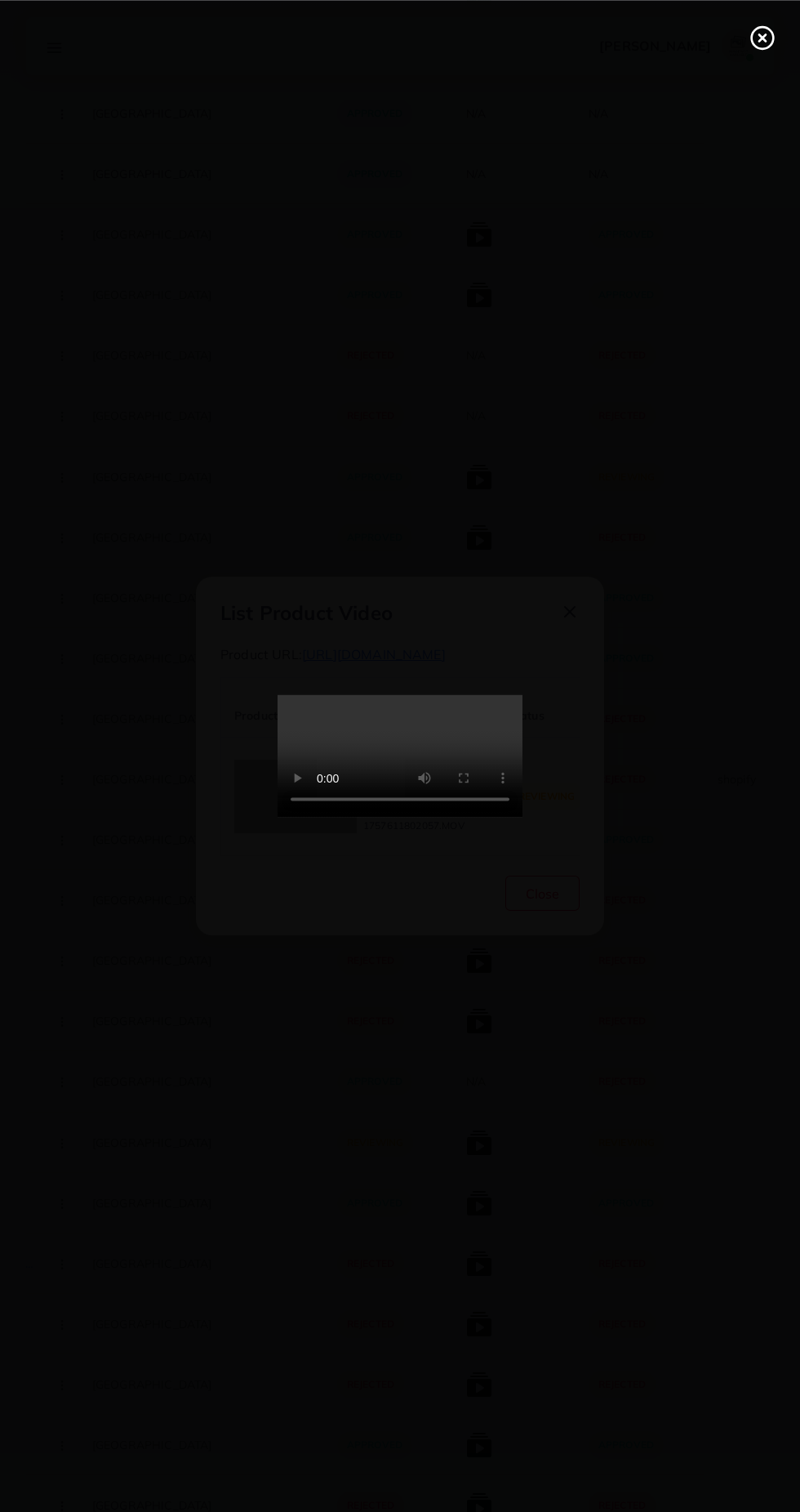
click at [761, 38] on line at bounding box center [762, 38] width 7 height 7
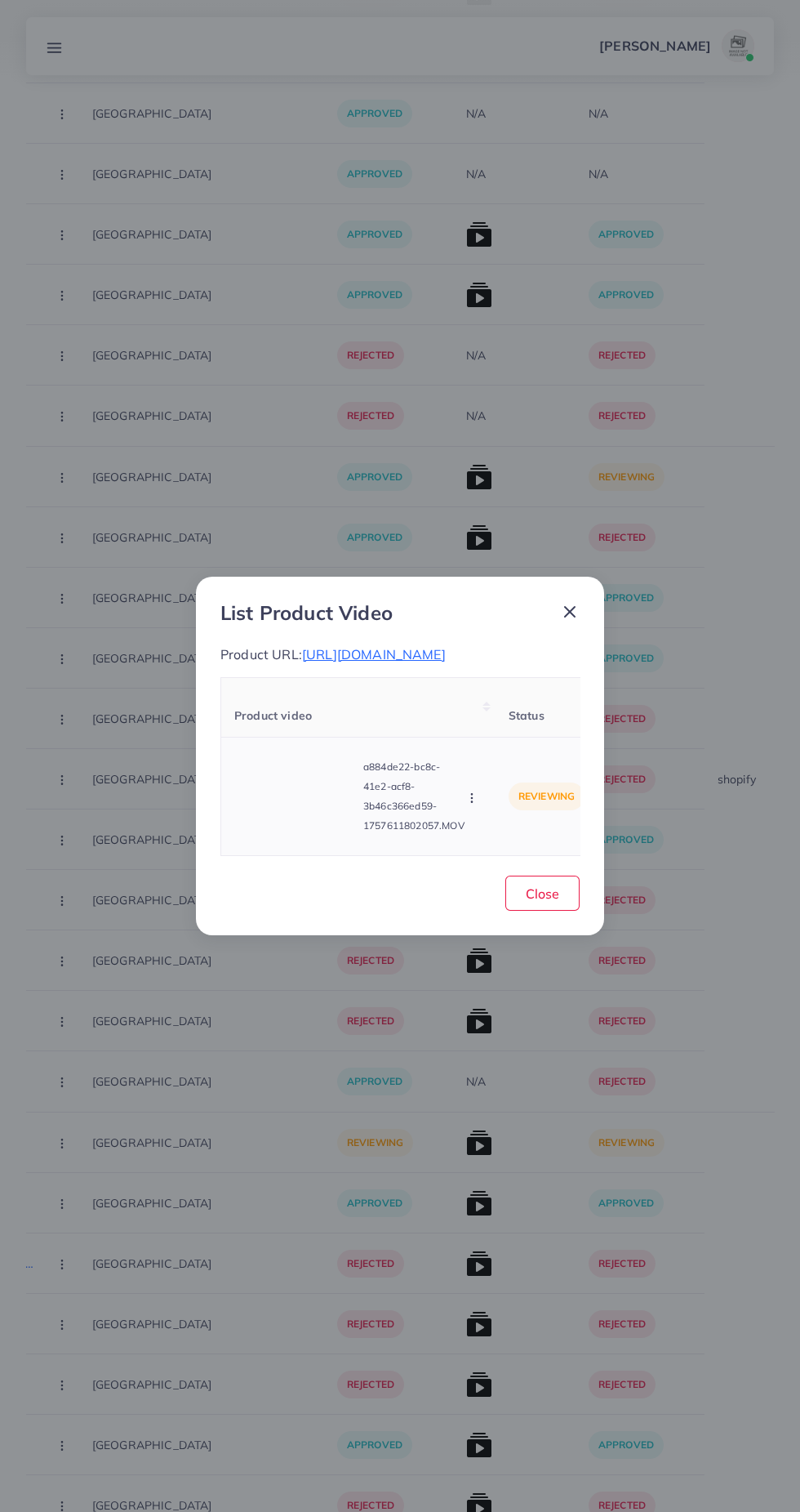
click at [475, 804] on icon "button" at bounding box center [471, 798] width 13 height 13
click at [529, 729] on span "Approve" at bounding box center [505, 721] width 54 height 17
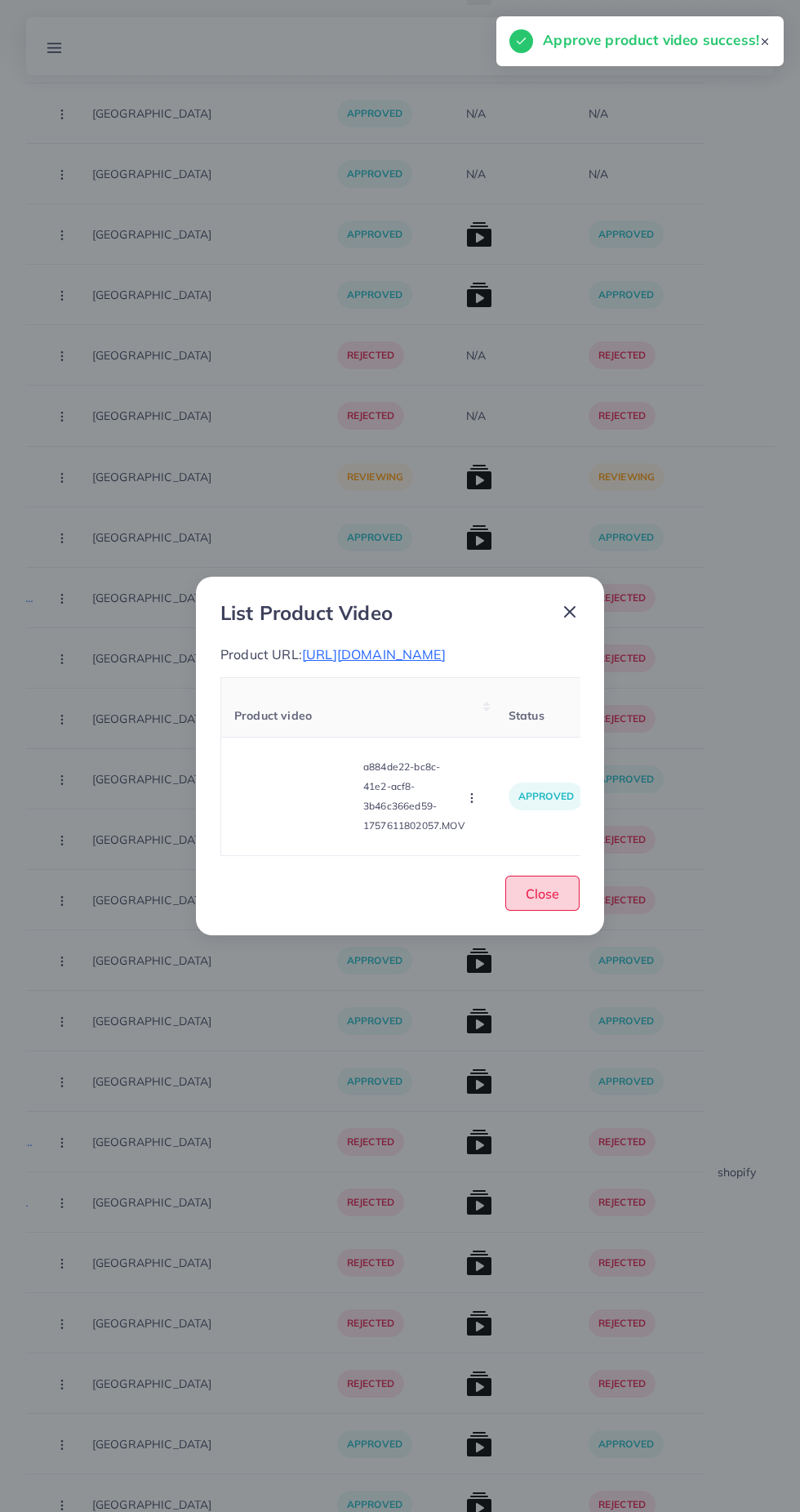
click at [546, 902] on span "Close" at bounding box center [542, 893] width 34 height 17
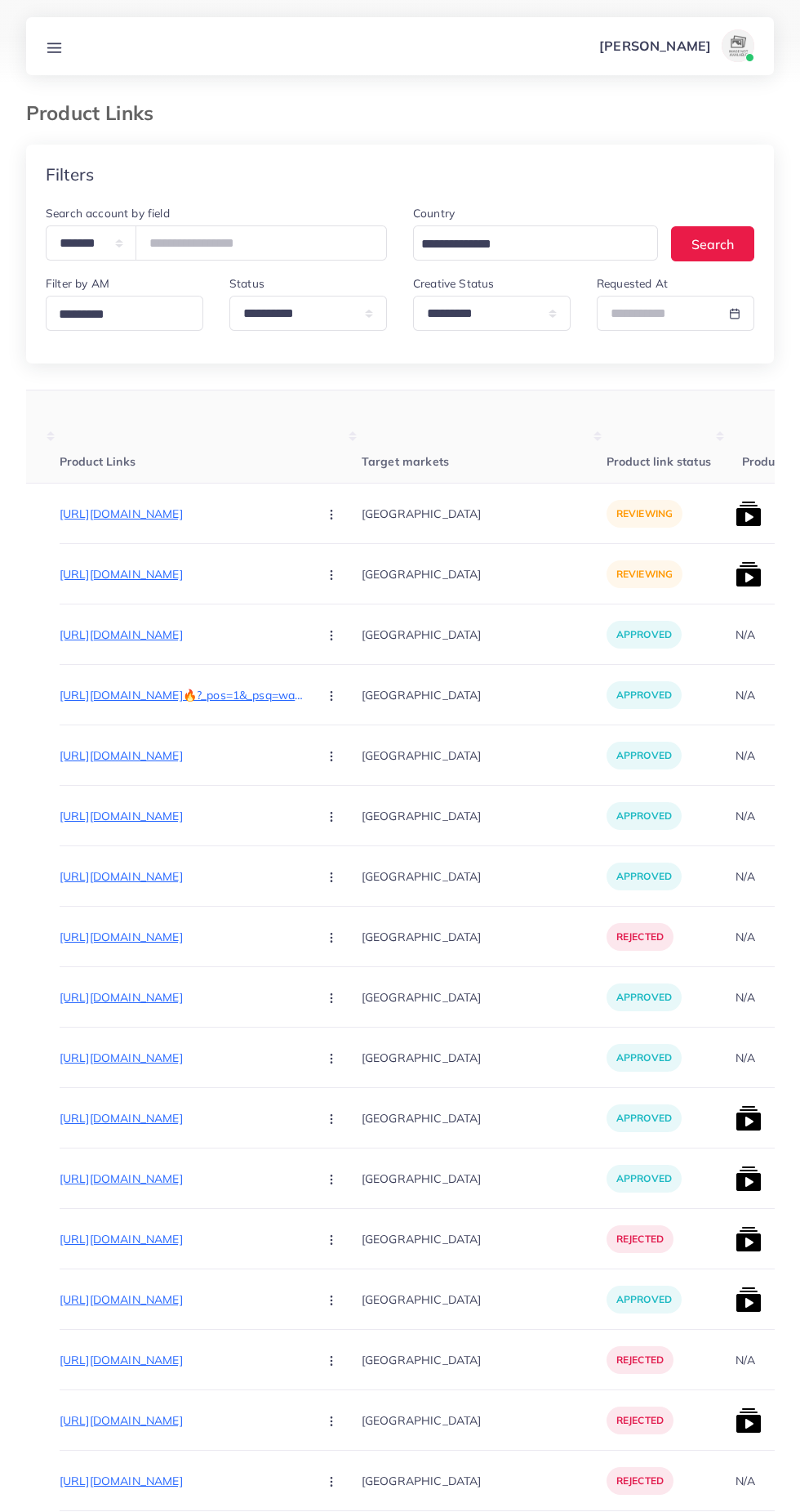
scroll to position [0, 314]
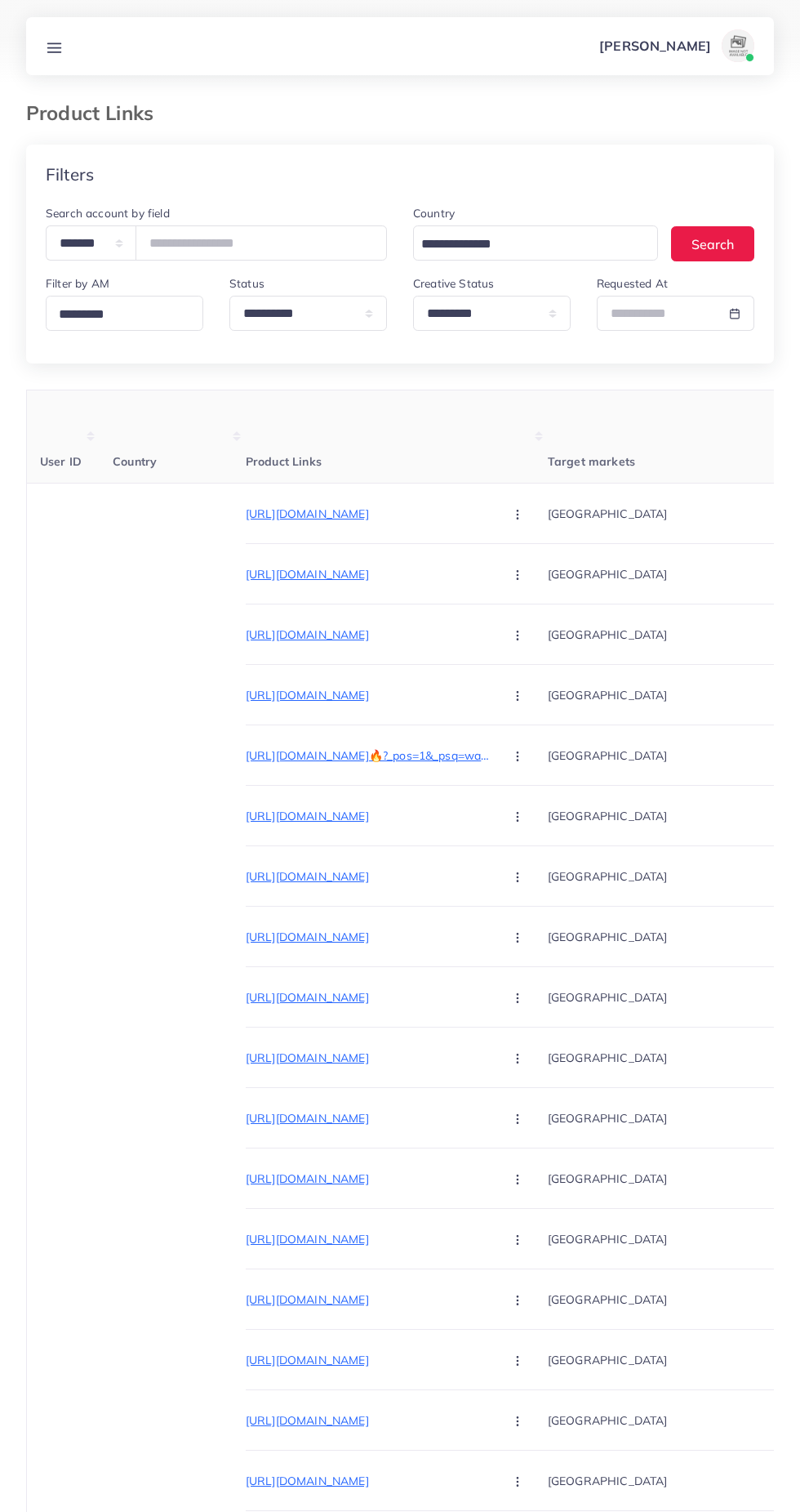
select select "*********"
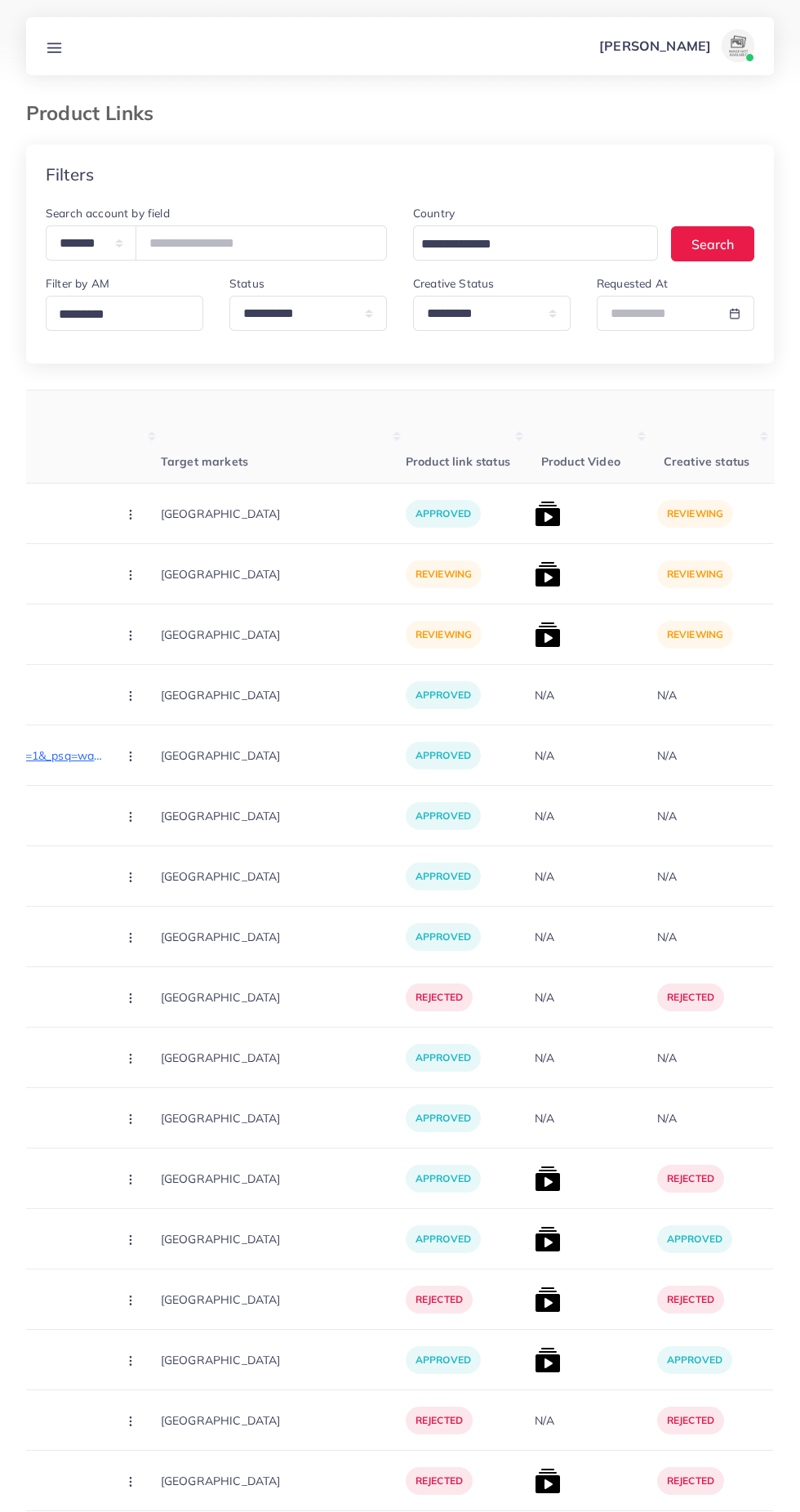
scroll to position [0, 393]
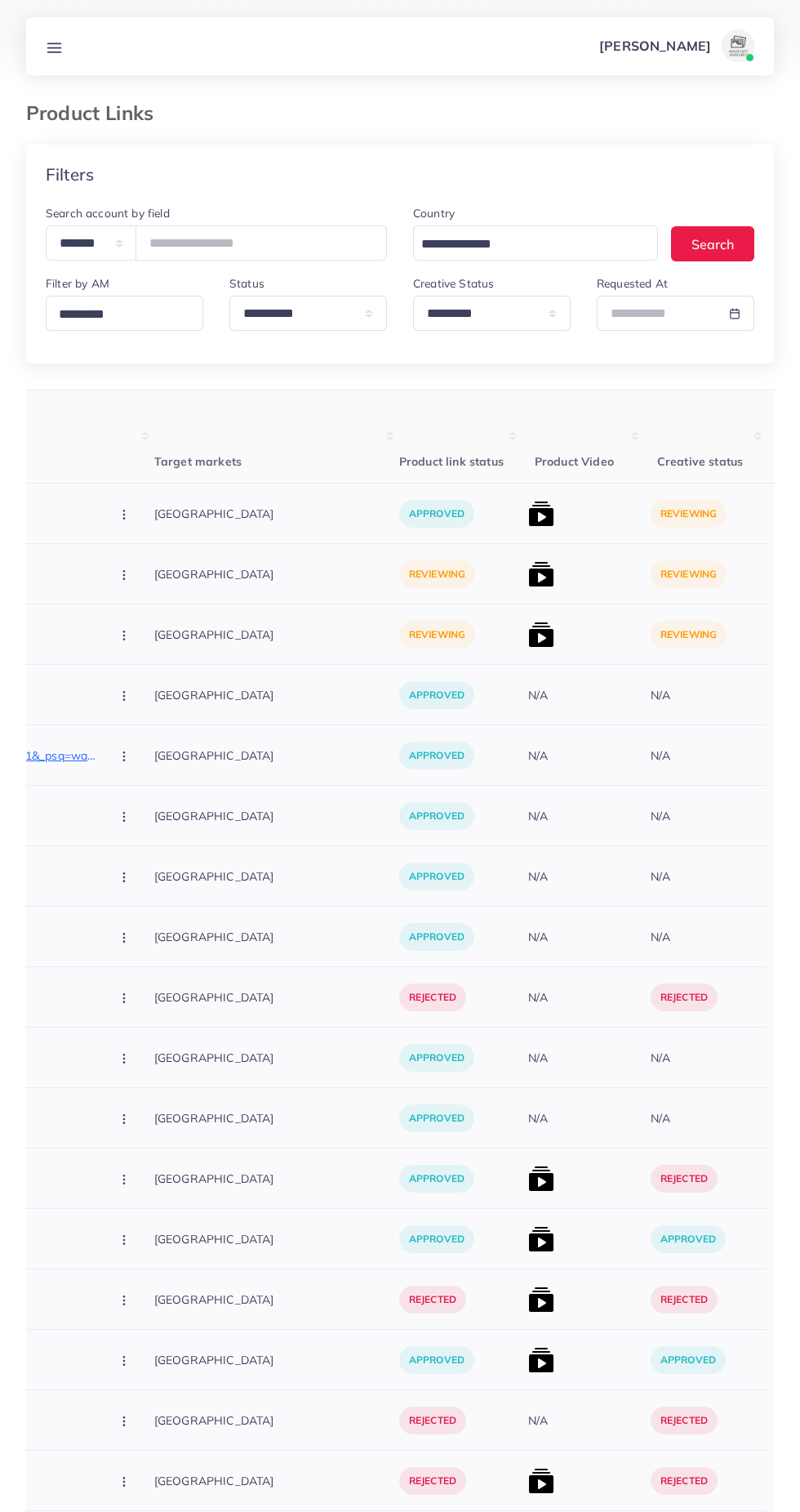
click at [528, 508] on img at bounding box center [541, 514] width 26 height 26
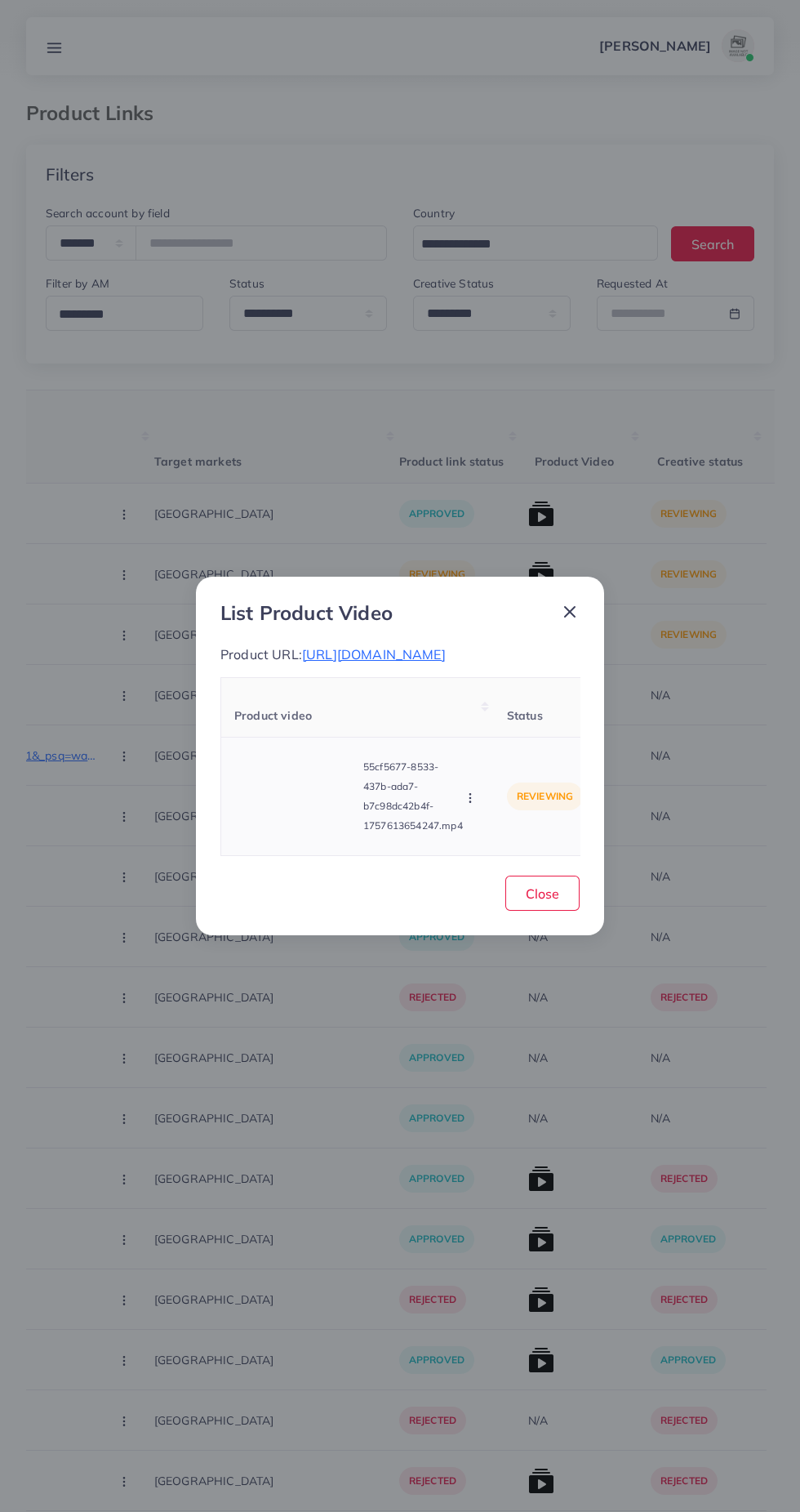
click at [289, 810] on video at bounding box center [295, 797] width 122 height 73
click at [295, 797] on circle at bounding box center [295, 797] width 22 height 22
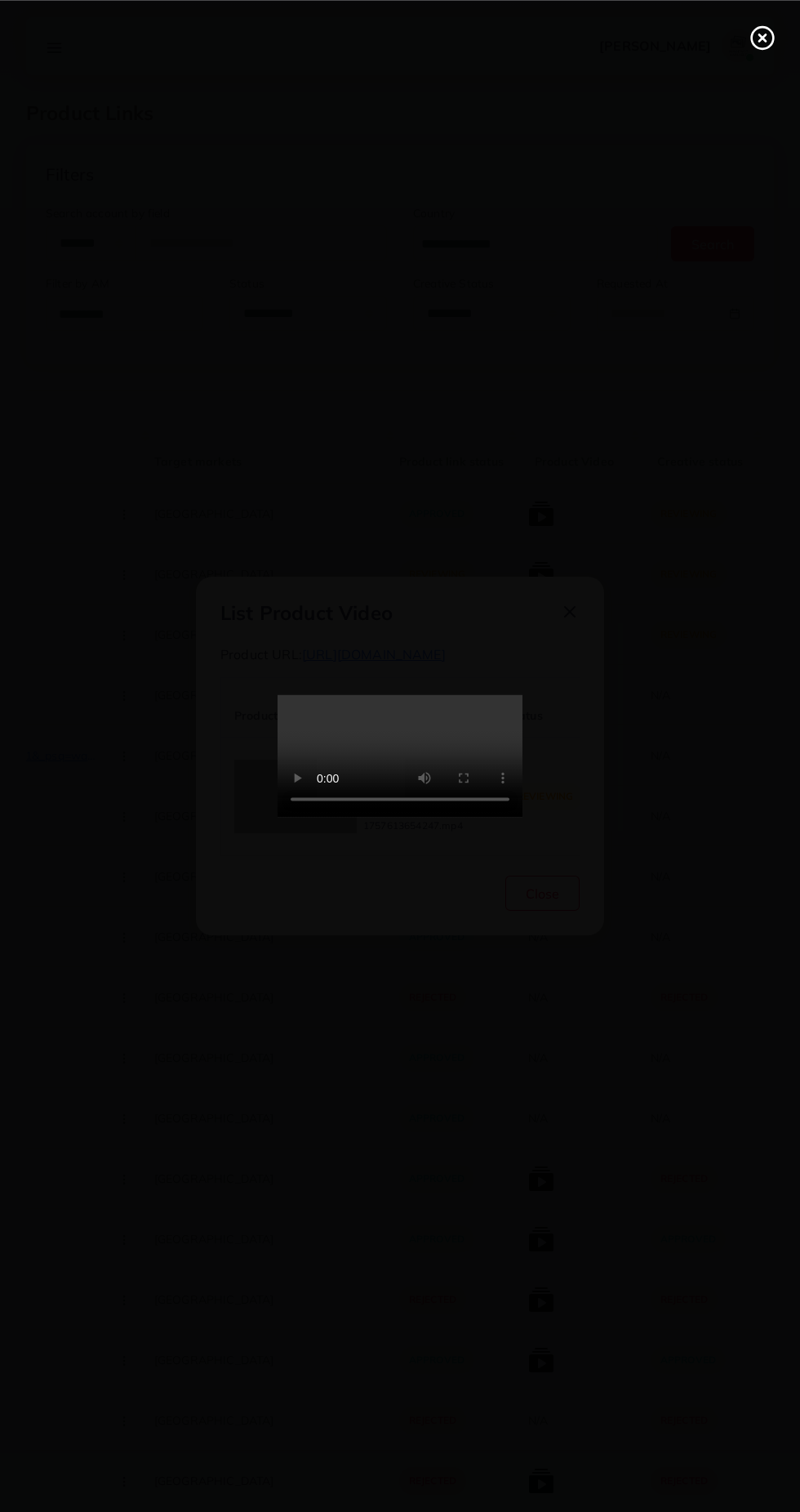
click at [761, 37] on line at bounding box center [762, 38] width 7 height 7
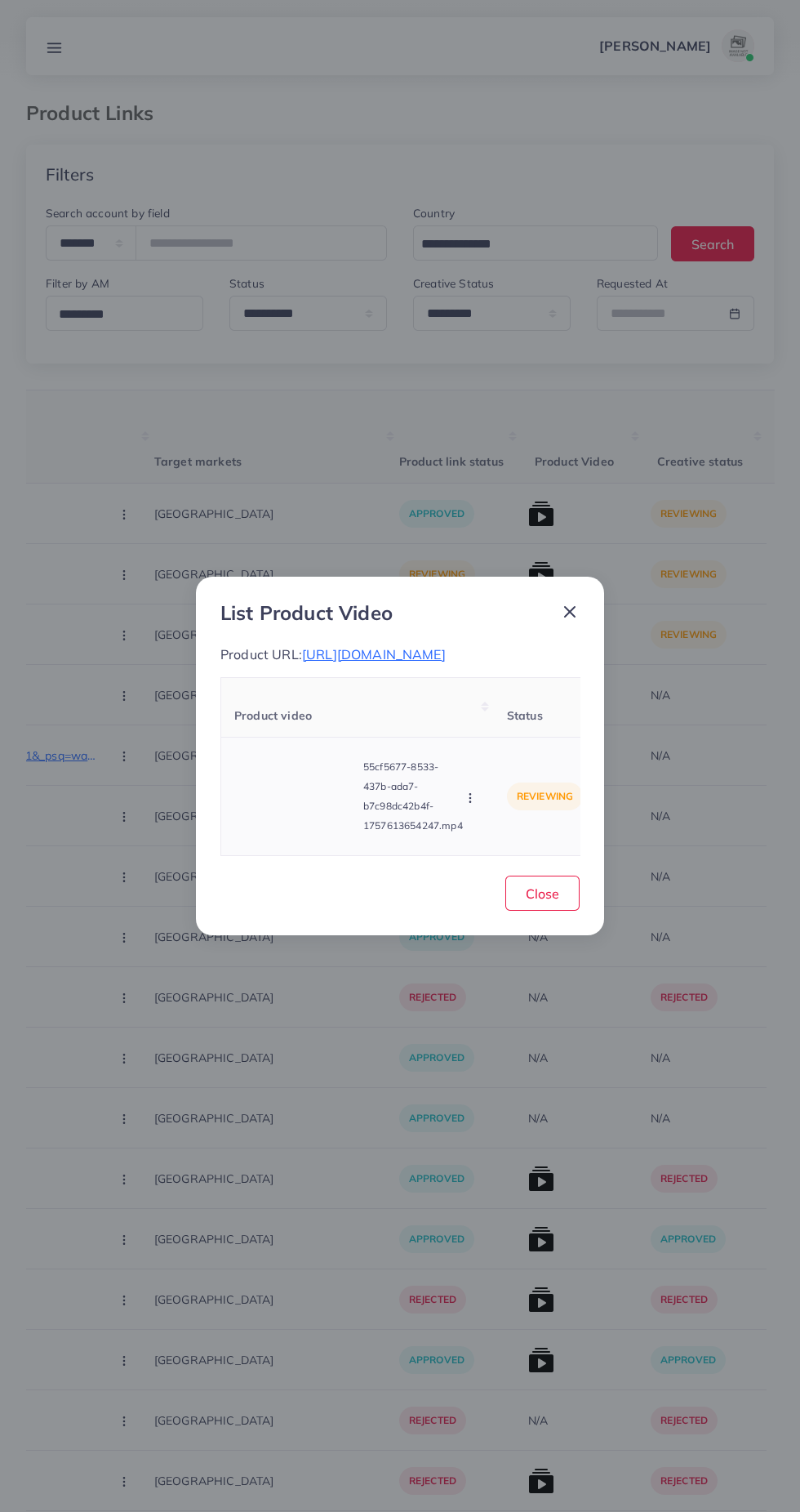
click at [470, 798] on circle "button" at bounding box center [469, 798] width 1 height 1
click at [527, 723] on span "Approve" at bounding box center [505, 721] width 54 height 17
click at [553, 902] on span "Close" at bounding box center [542, 893] width 34 height 17
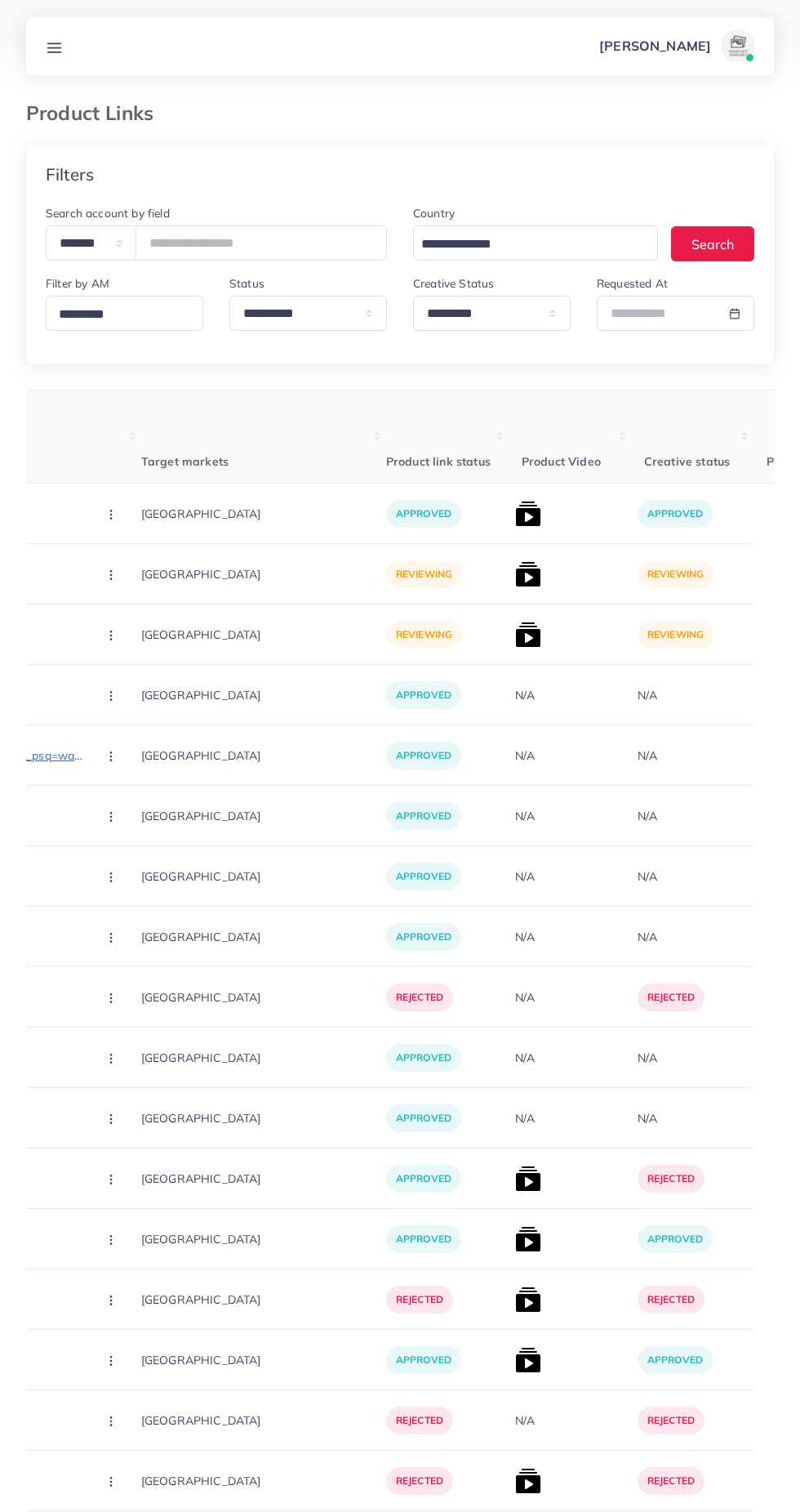
scroll to position [0, 408]
click at [514, 577] on img at bounding box center [526, 574] width 26 height 26
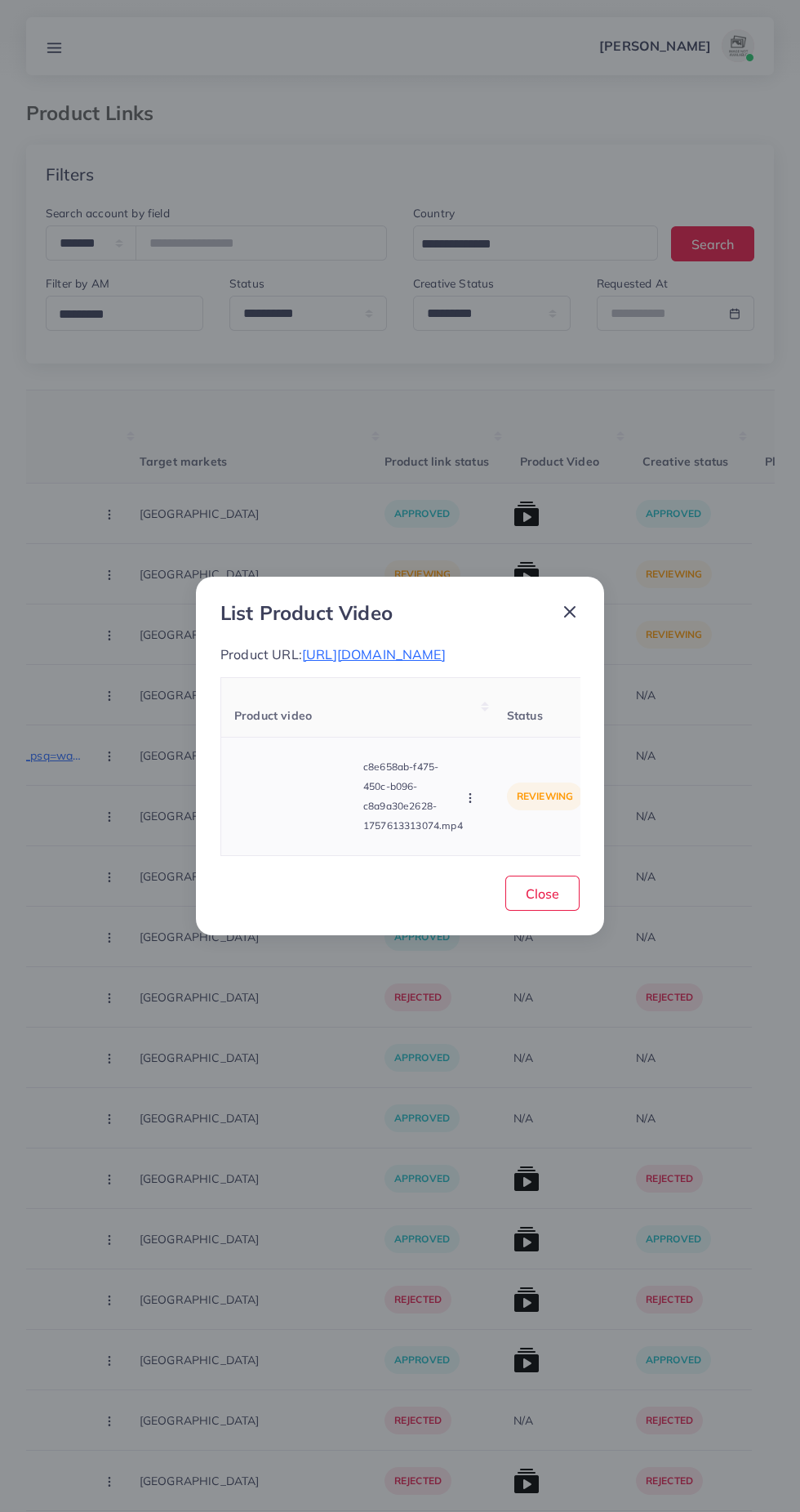
click at [300, 833] on video at bounding box center [295, 797] width 122 height 73
click at [288, 809] on icon at bounding box center [295, 797] width 26 height 26
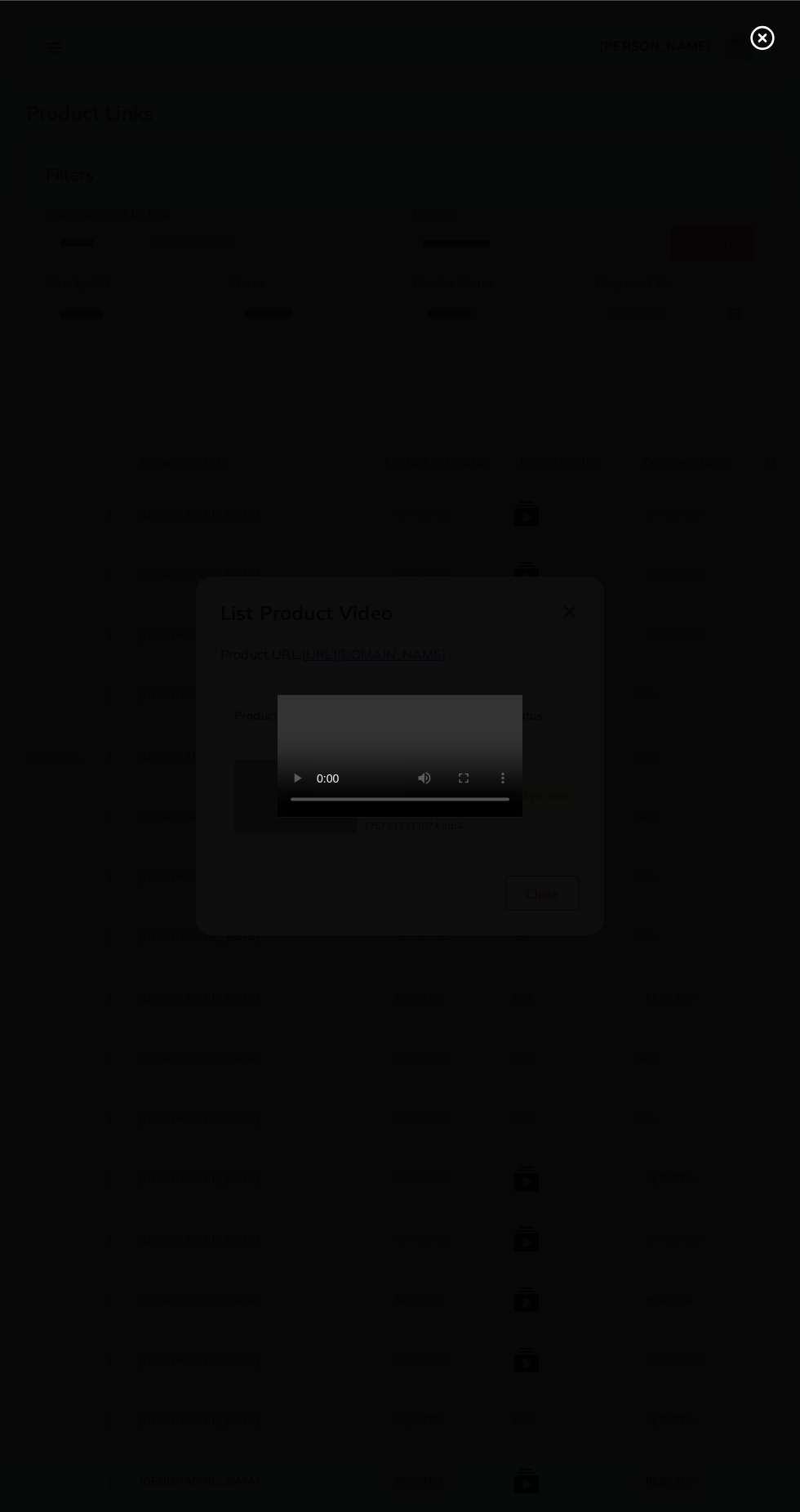
click at [120, 689] on div at bounding box center [400, 756] width 800 height 1512
click at [763, 42] on icon at bounding box center [762, 38] width 26 height 26
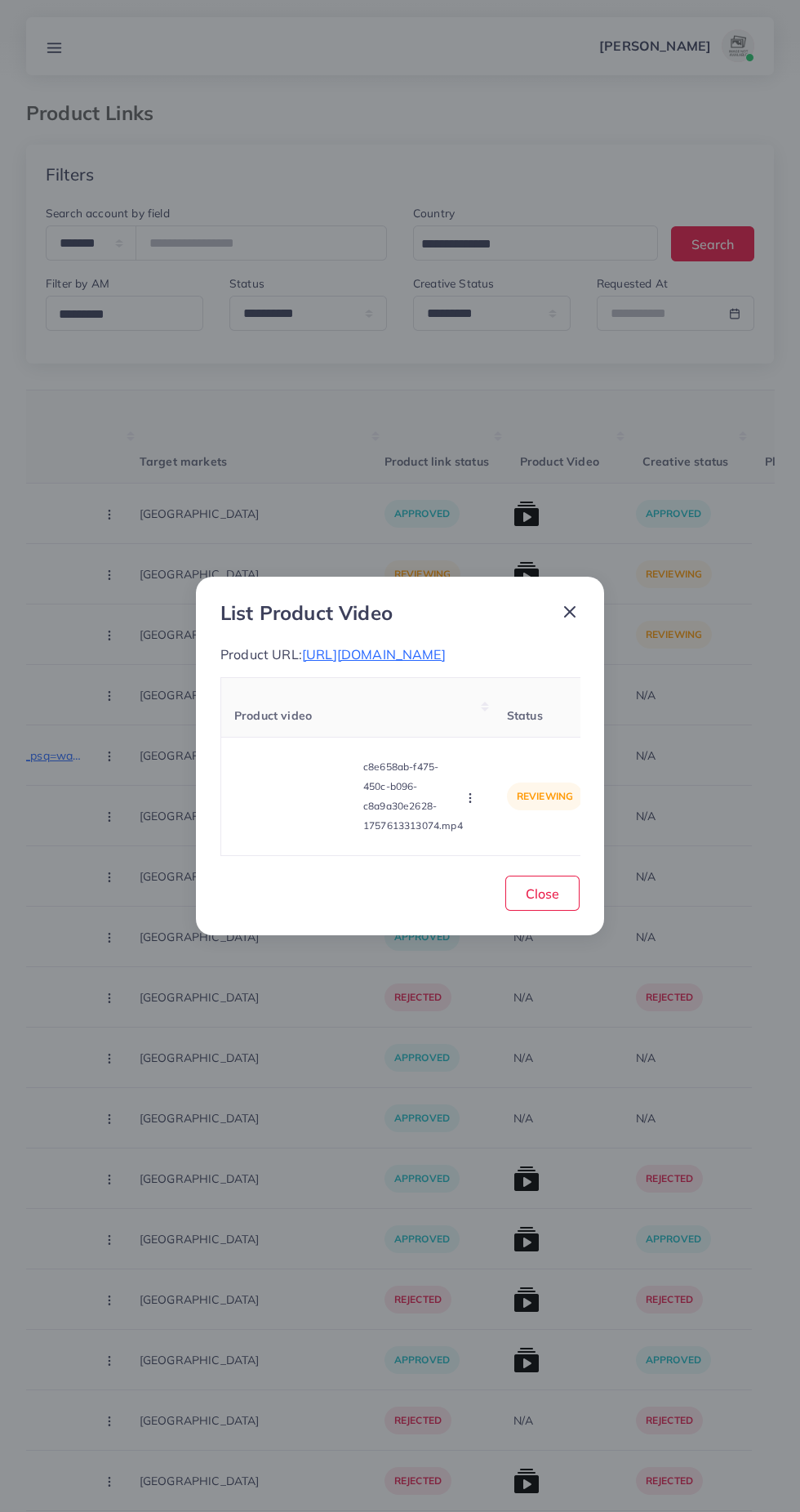
click at [572, 607] on line at bounding box center [570, 612] width 10 height 10
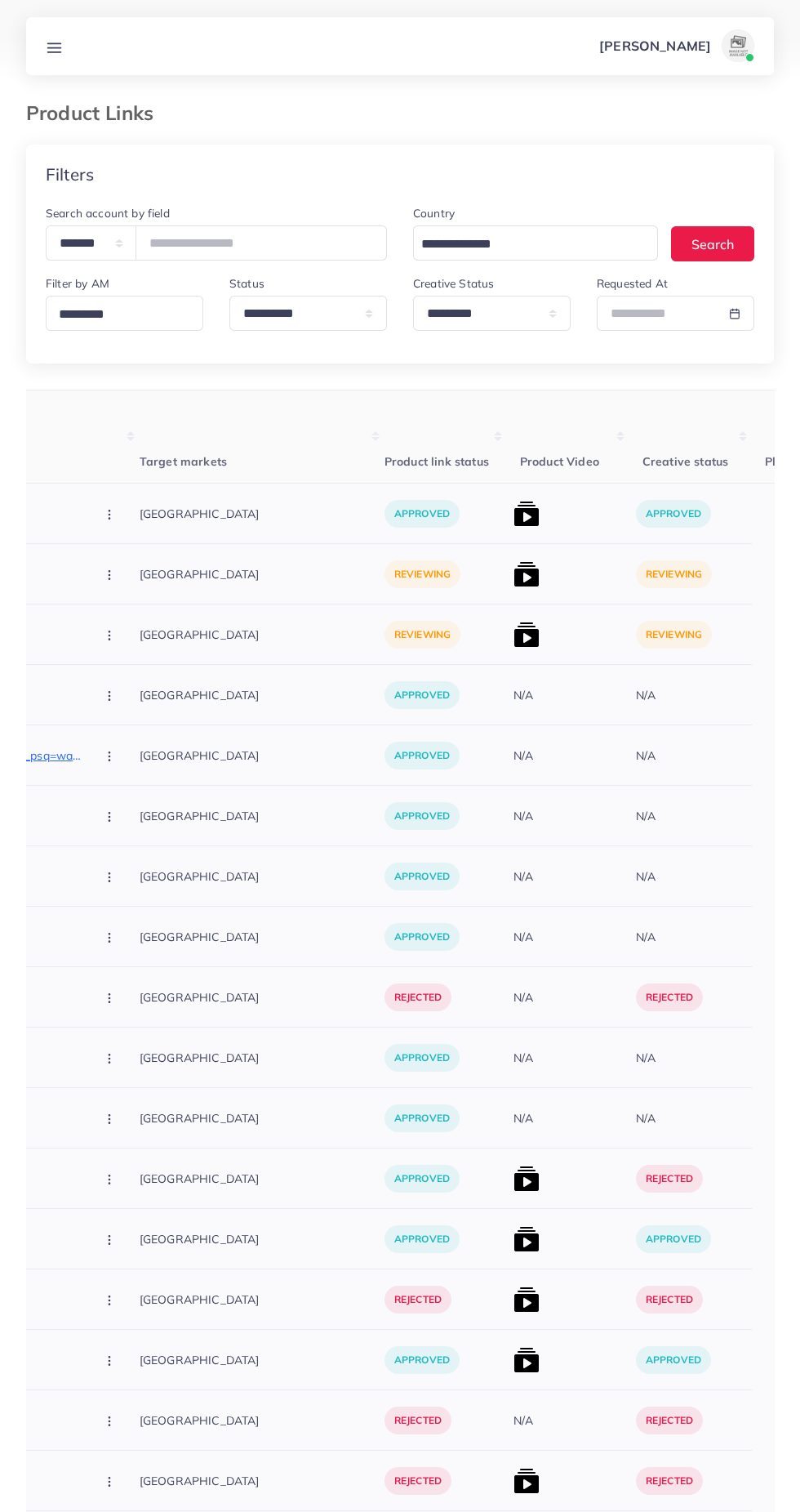
click at [514, 641] on img at bounding box center [526, 634] width 26 height 26
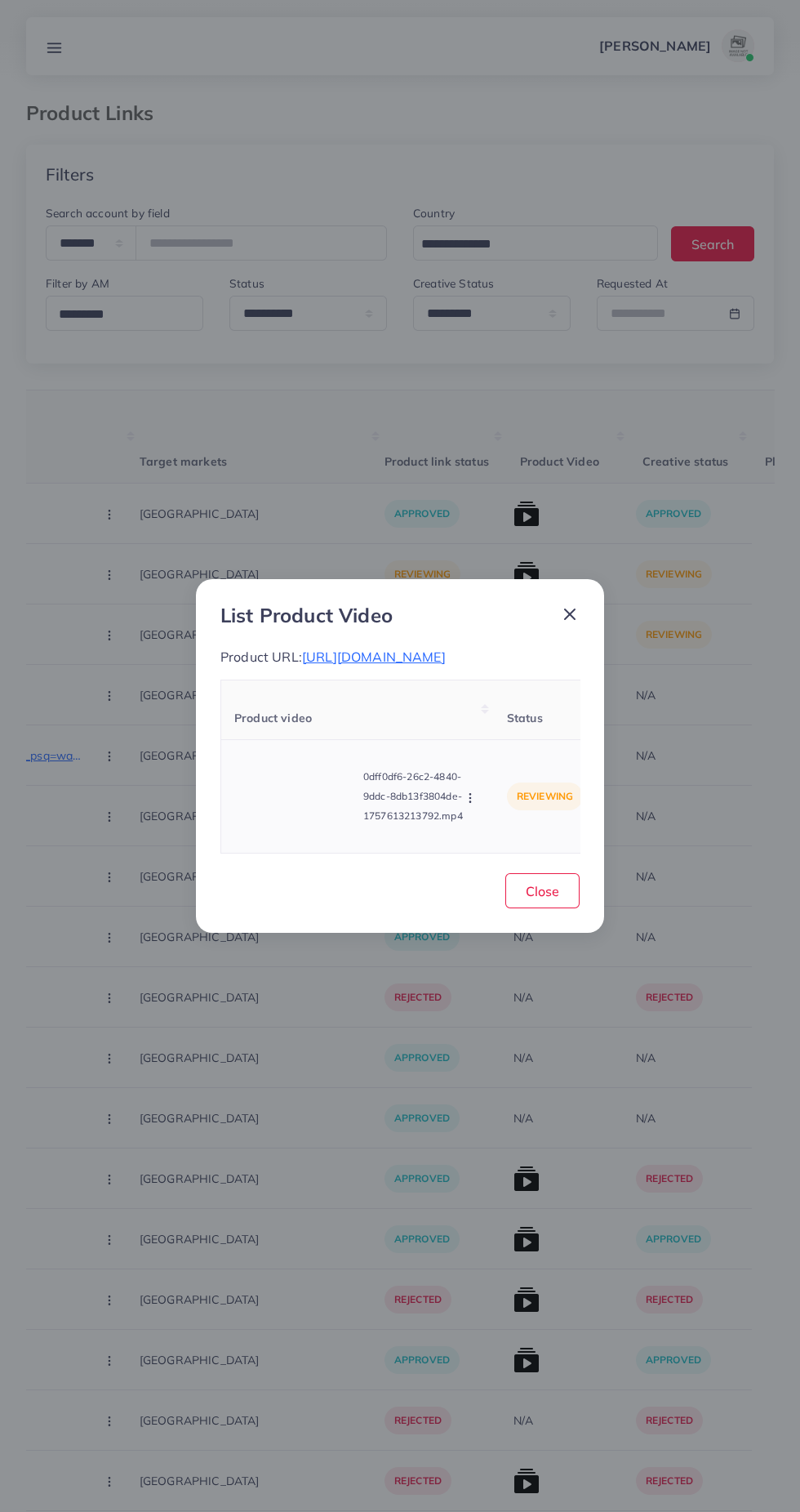
click at [303, 824] on video at bounding box center [295, 797] width 122 height 73
click at [441, 1122] on div "List Product Video Product URL: [URL][DOMAIN_NAME] Product video Status Reason …" at bounding box center [400, 756] width 800 height 1512
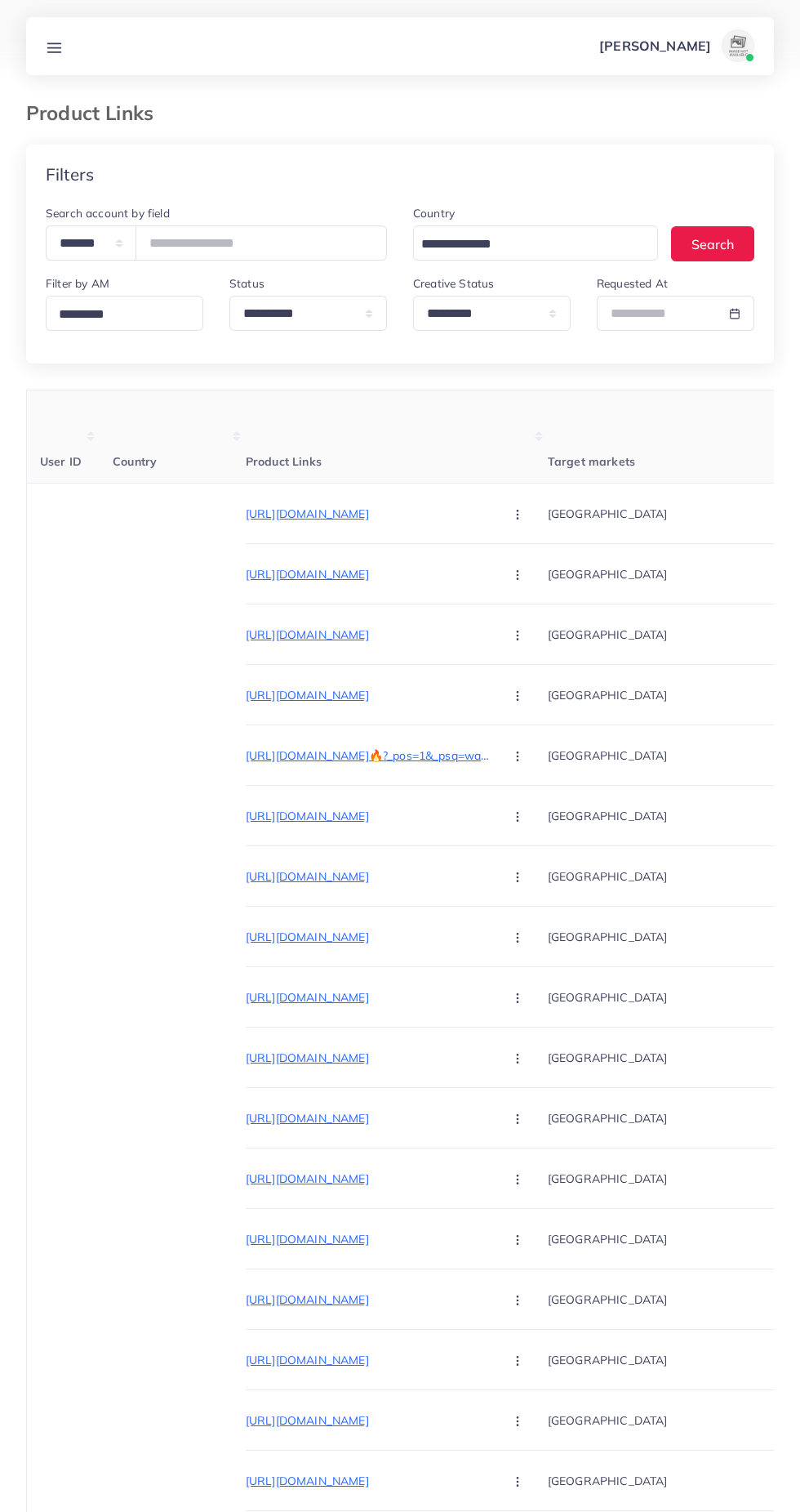
select select "*********"
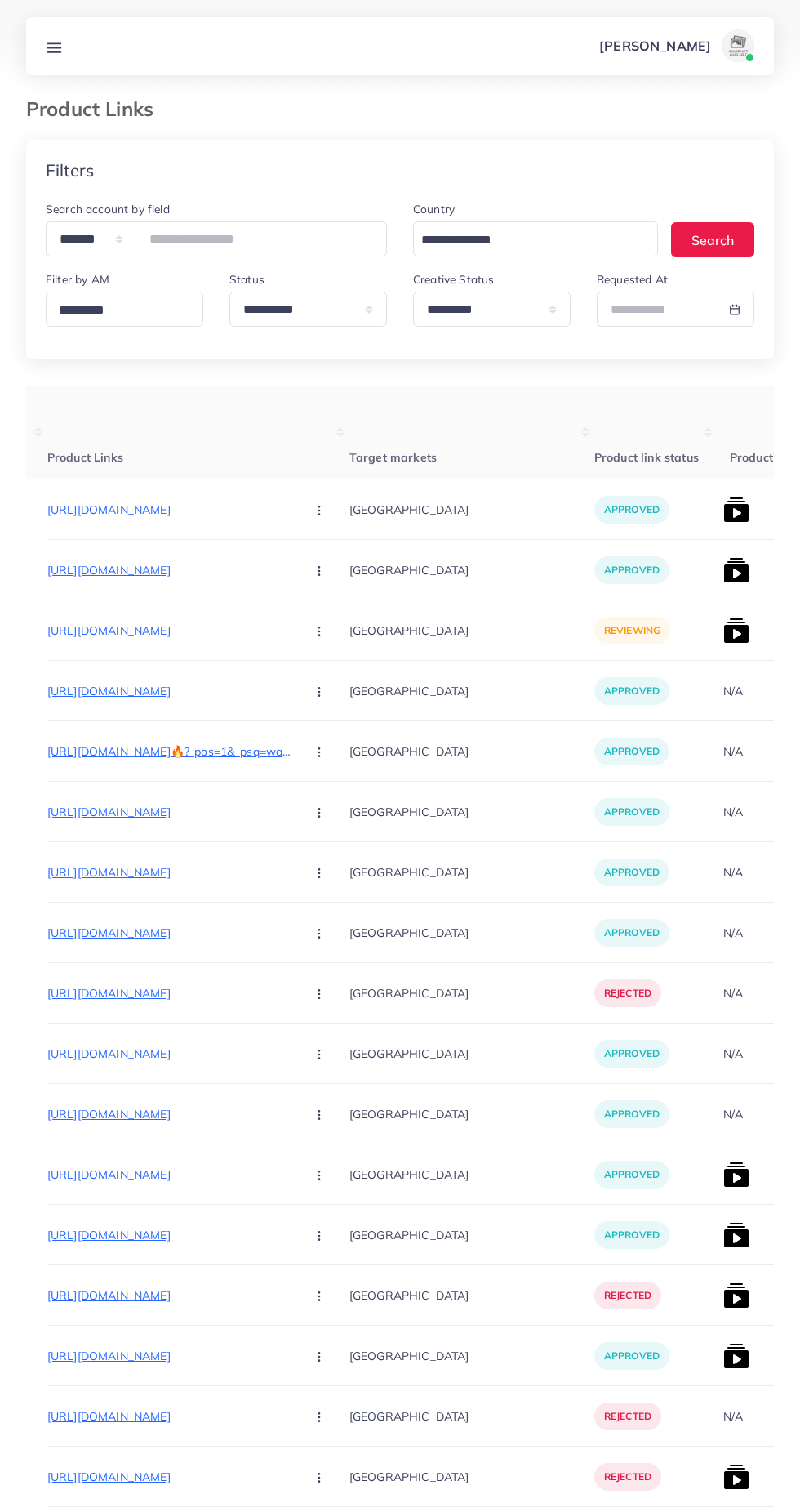
scroll to position [0, 284]
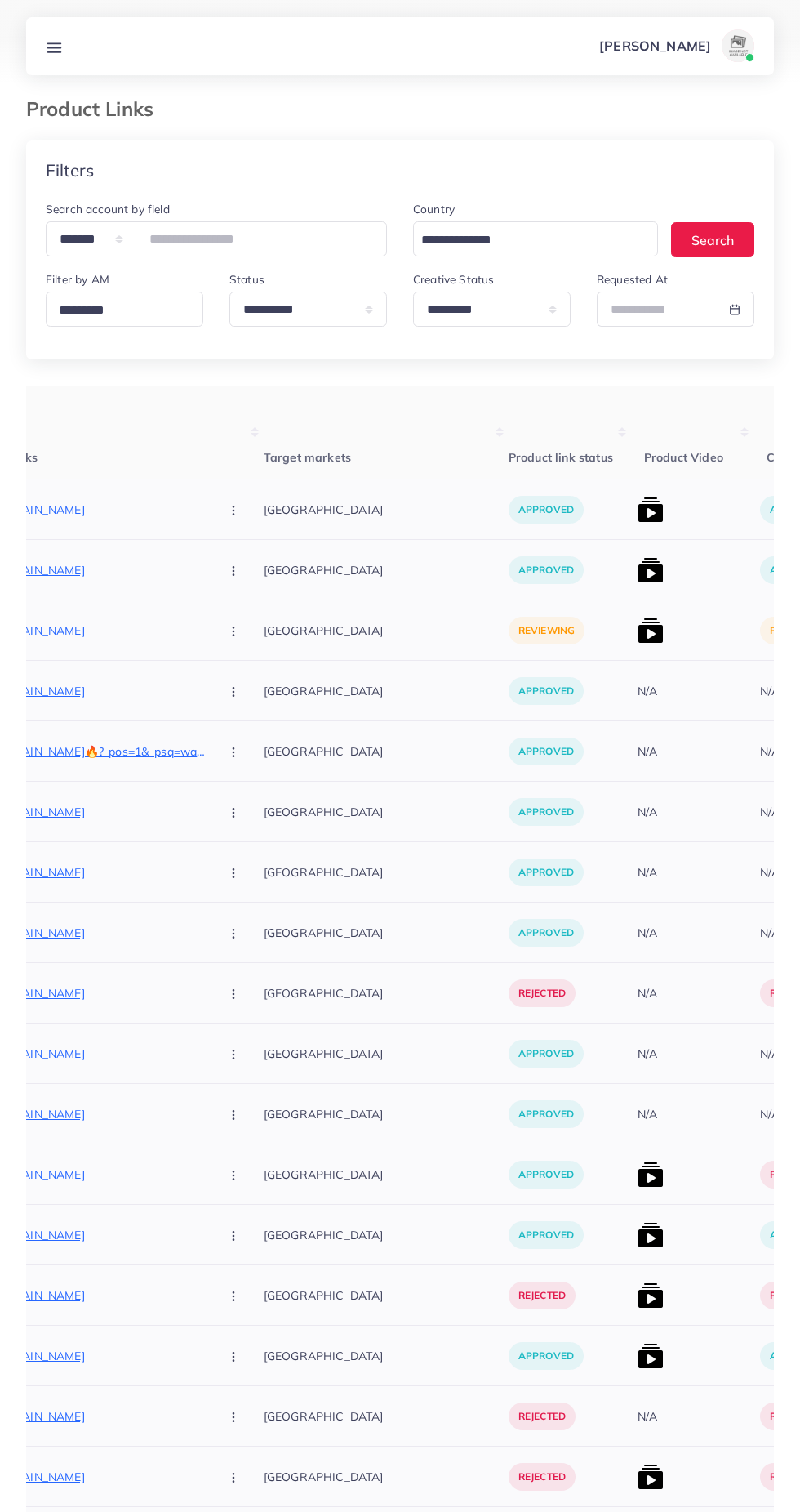
click at [638, 630] on img at bounding box center [651, 630] width 26 height 26
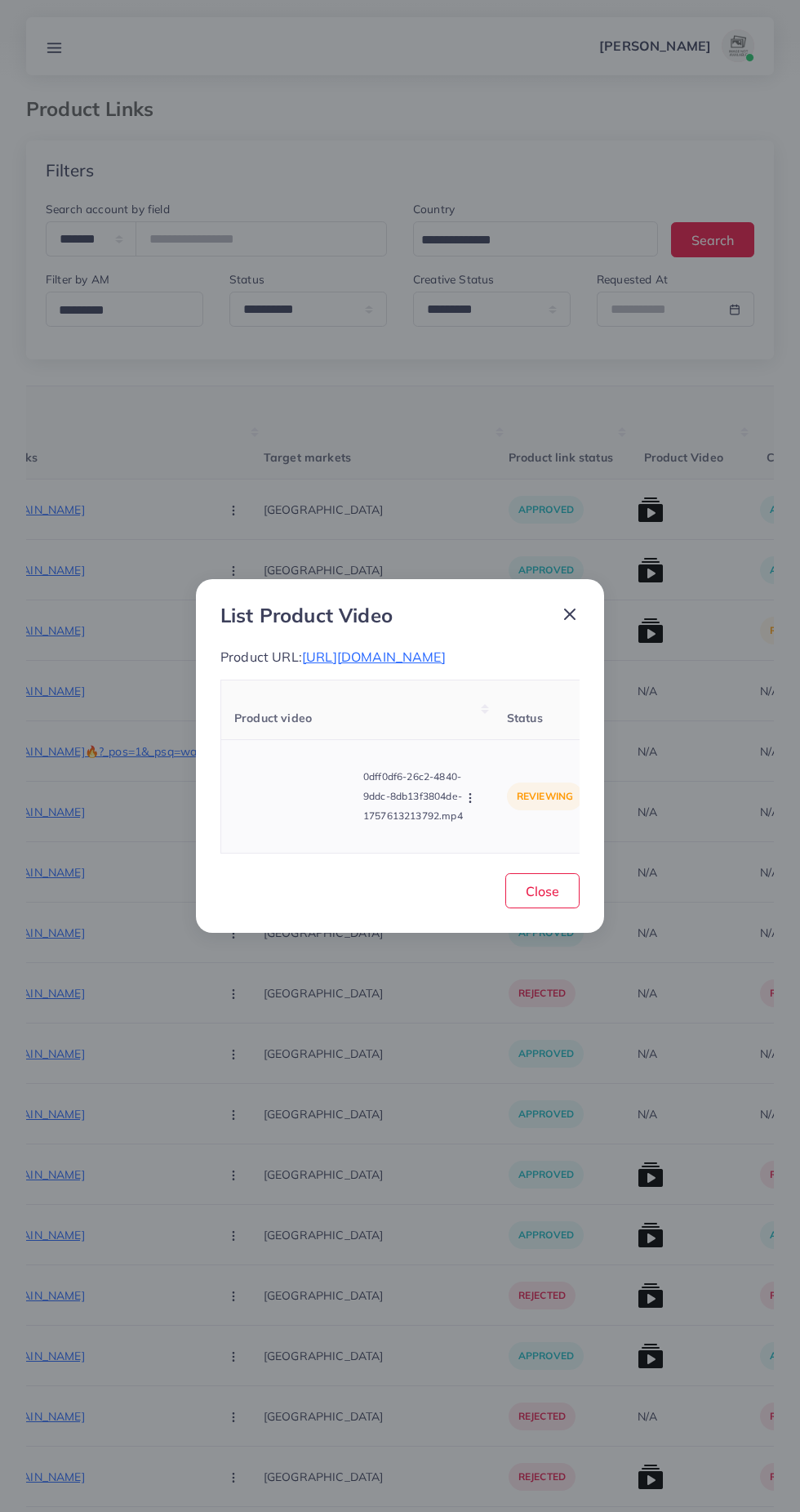
click at [327, 805] on video at bounding box center [295, 797] width 122 height 73
click at [318, 814] on div at bounding box center [295, 797] width 122 height 73
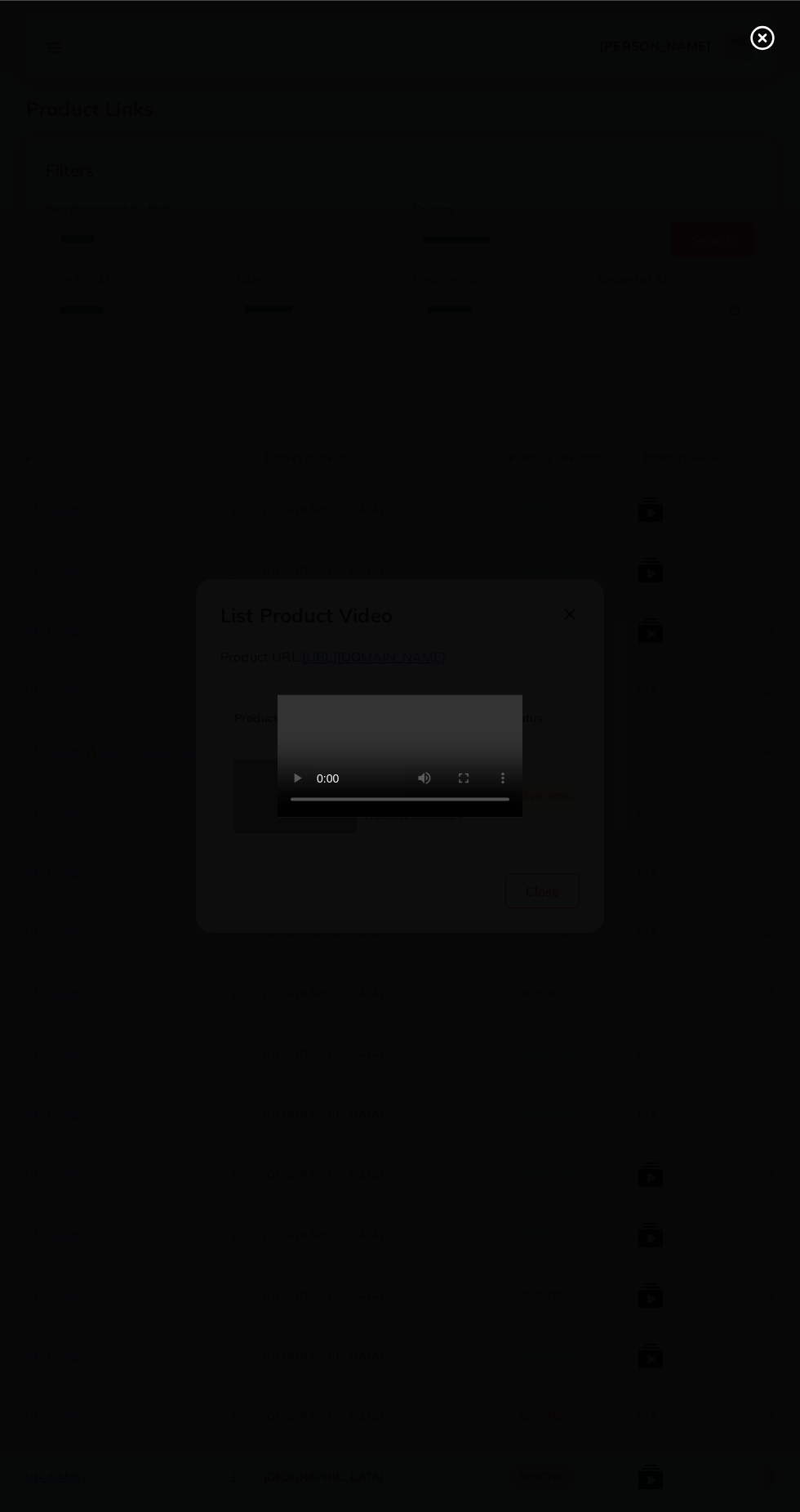
click at [758, 75] on div at bounding box center [400, 756] width 800 height 1512
click at [761, 37] on line at bounding box center [762, 38] width 7 height 7
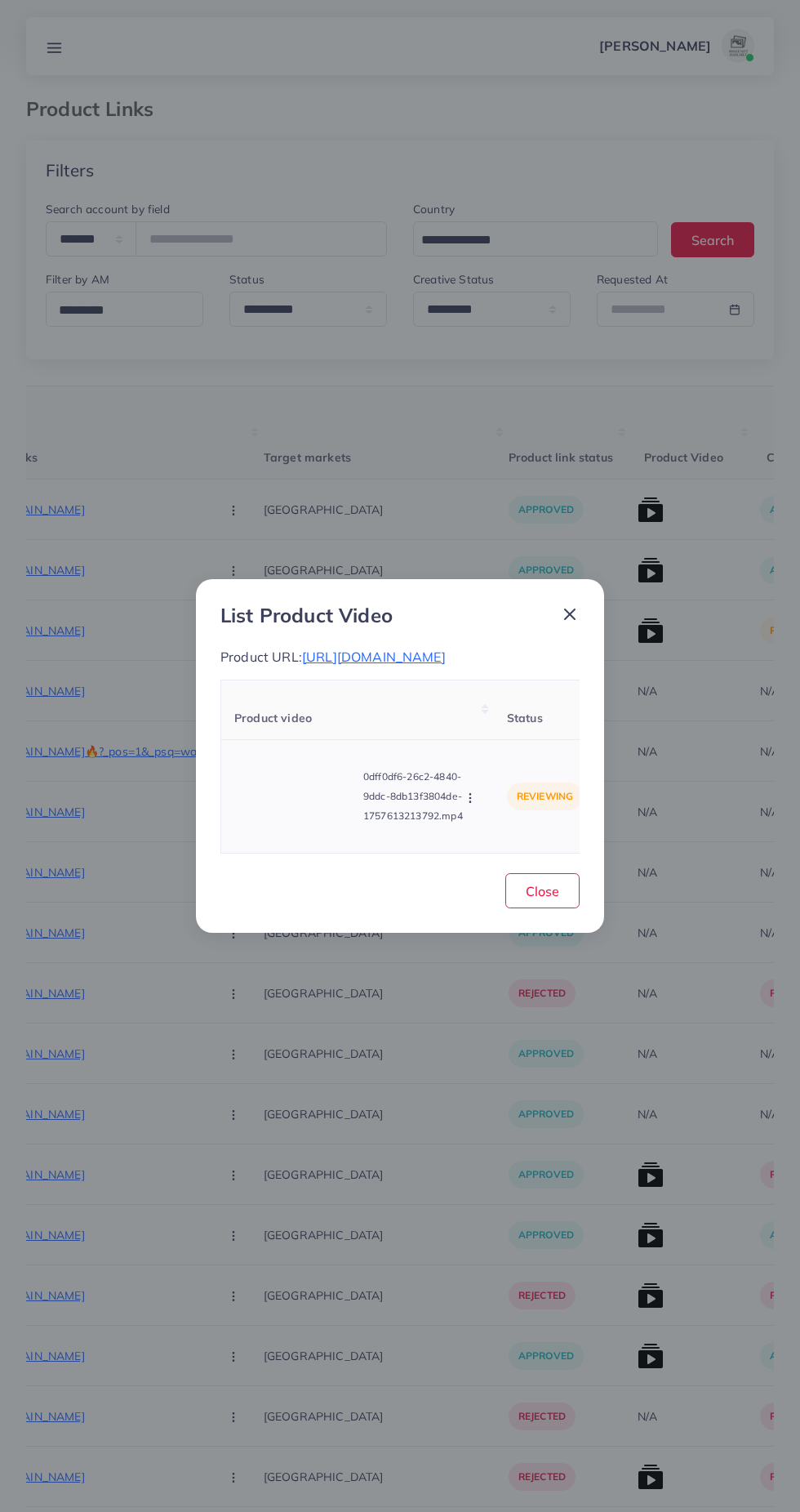
click at [465, 804] on icon "button" at bounding box center [470, 798] width 13 height 13
click at [539, 727] on link "Approve" at bounding box center [509, 722] width 129 height 36
click at [542, 898] on span "Close" at bounding box center [542, 891] width 34 height 17
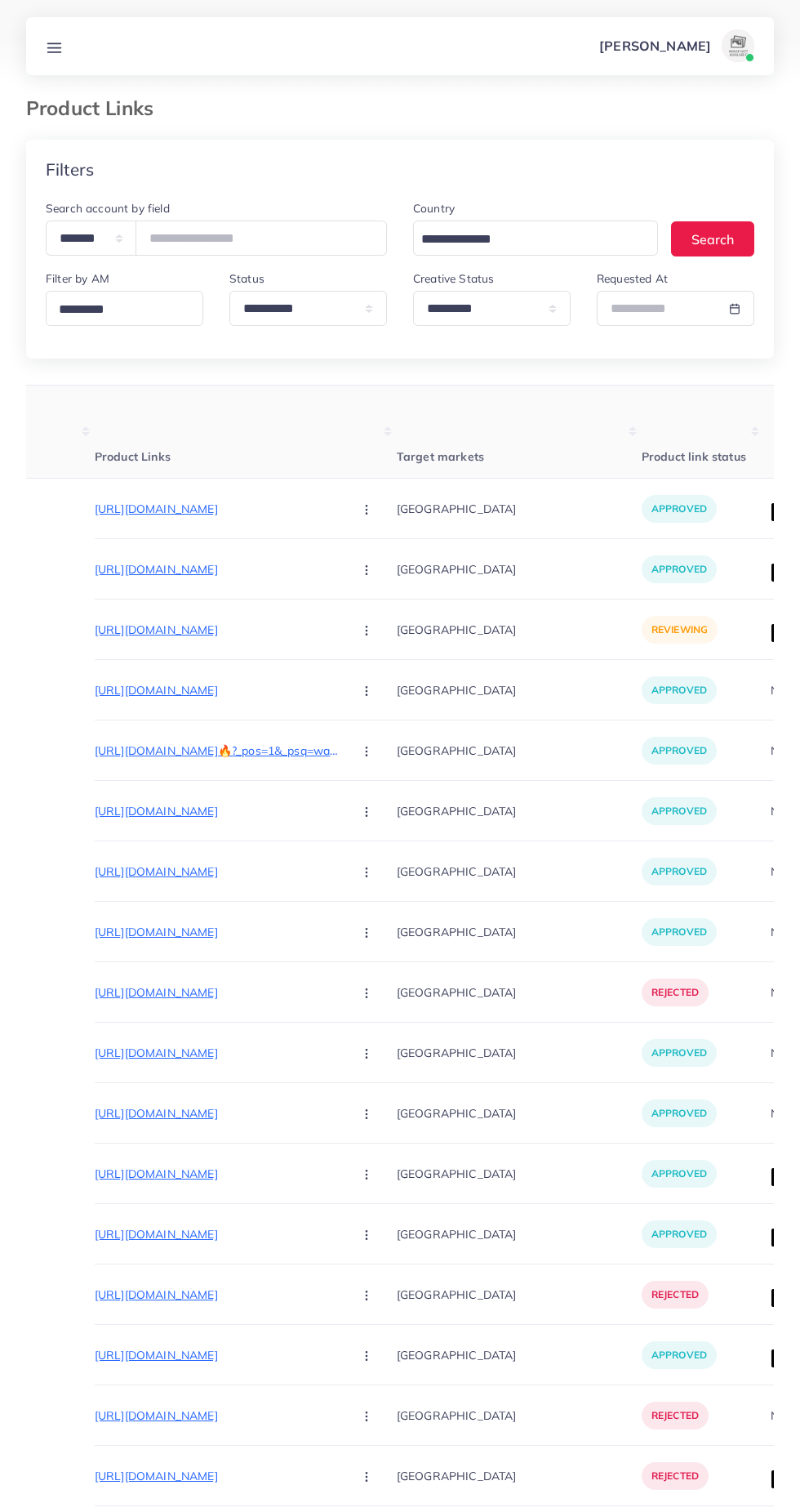
scroll to position [4, 0]
